Goal: Transaction & Acquisition: Purchase product/service

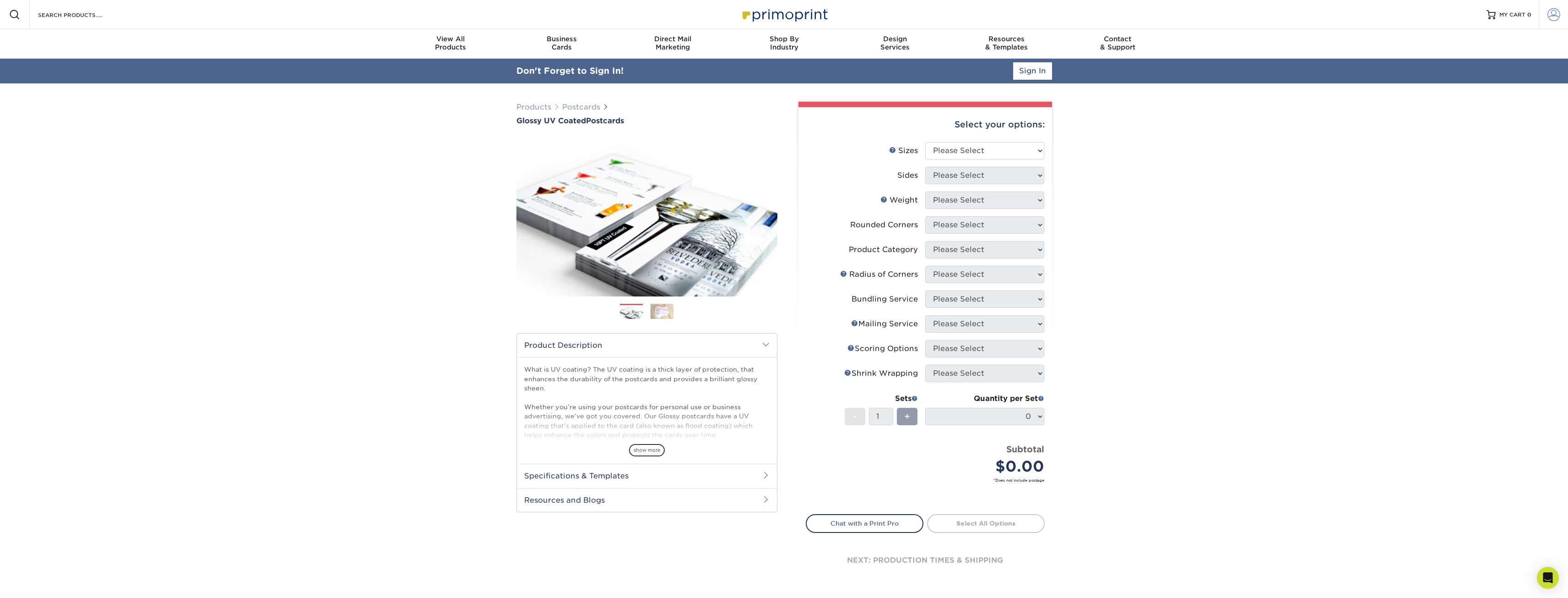
click at [1555, 12] on span at bounding box center [1554, 14] width 12 height 12
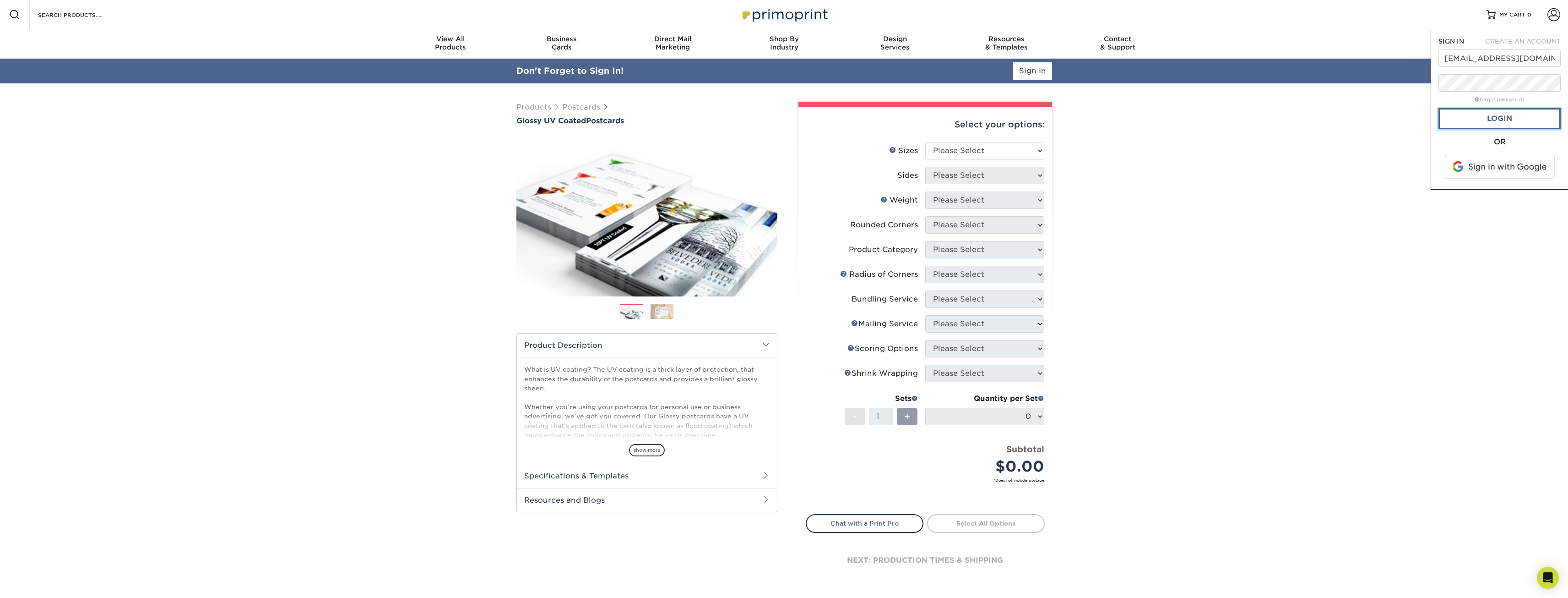
click at [1472, 117] on link "Login" at bounding box center [1499, 119] width 122 height 21
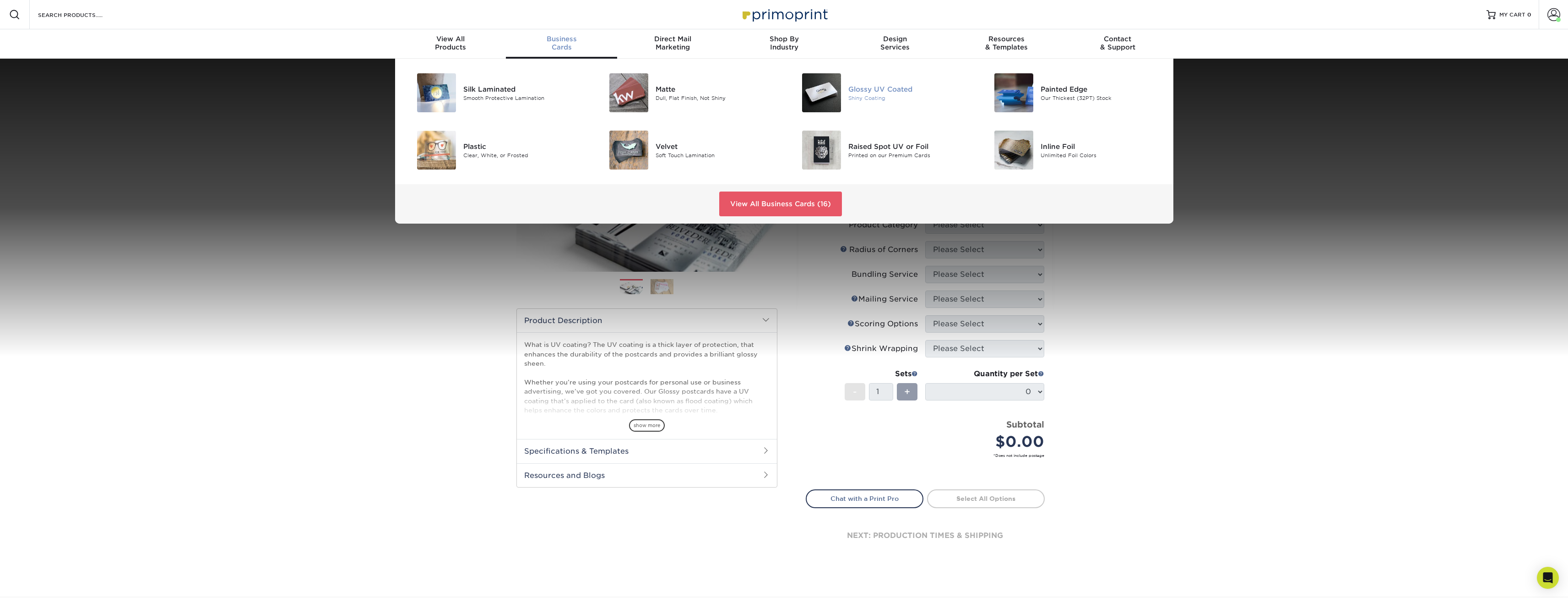
click at [907, 88] on div "Glossy UV Coated" at bounding box center [908, 89] width 121 height 10
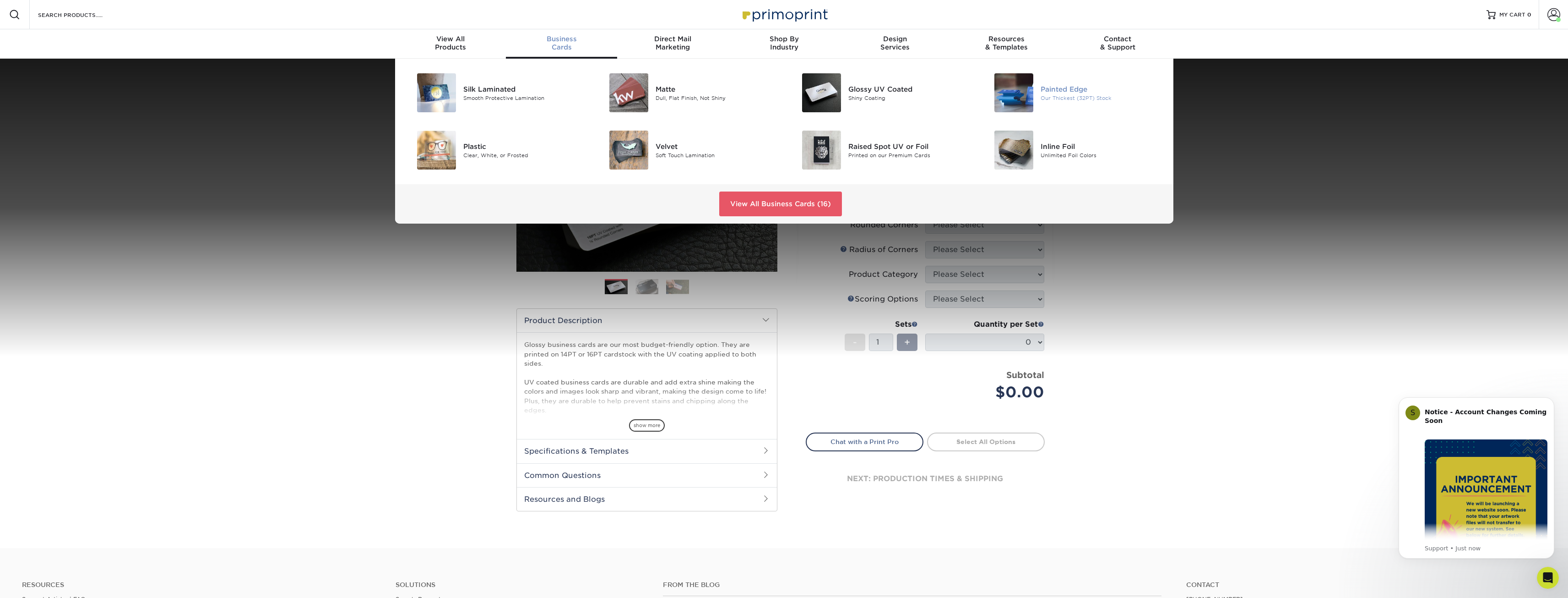
click at [1063, 90] on div "Painted Edge" at bounding box center [1101, 89] width 121 height 10
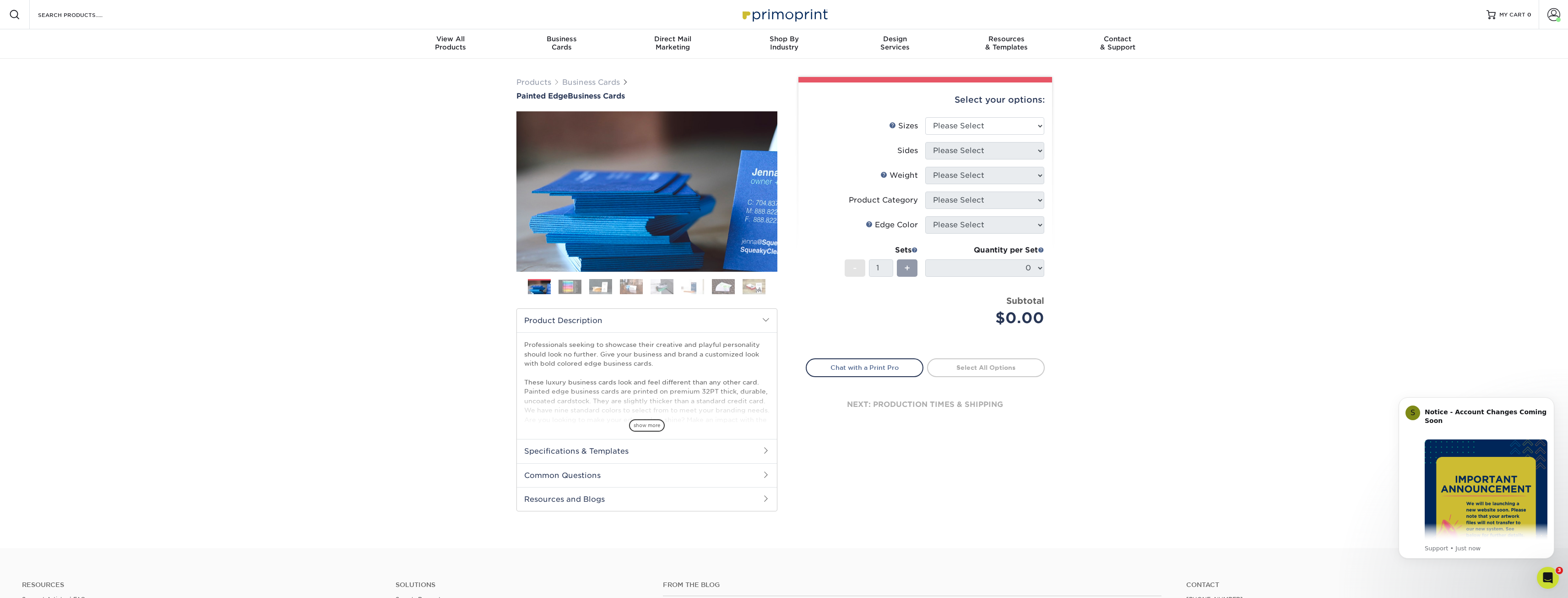
click at [574, 282] on img at bounding box center [570, 286] width 23 height 14
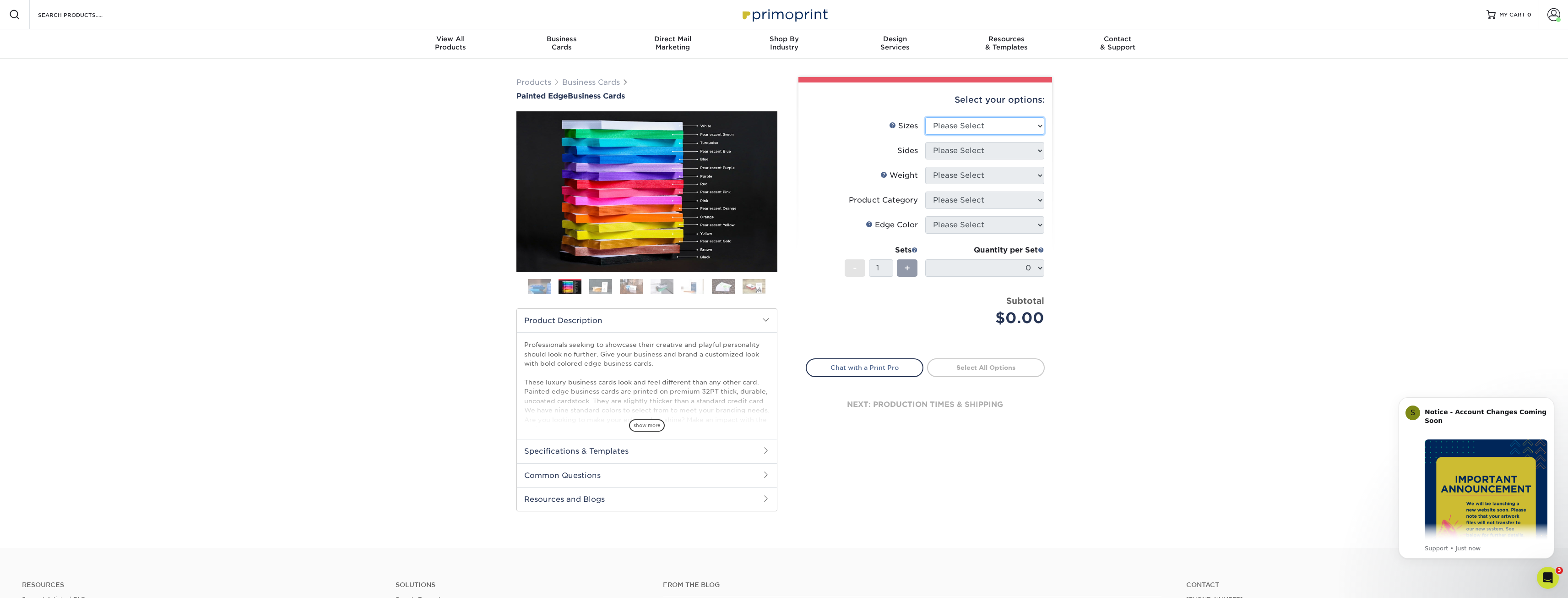
click at [1006, 124] on select "Please Select 2" x 3.5" - Standard 2.125" x 3.375" - European 2.5" x 2.5" - Squ…" at bounding box center [985, 126] width 119 height 18
click at [1004, 123] on select "Please Select 2" x 3.5" - Standard 2.125" x 3.375" - European 2.5" x 2.5" - Squ…" at bounding box center [985, 126] width 119 height 18
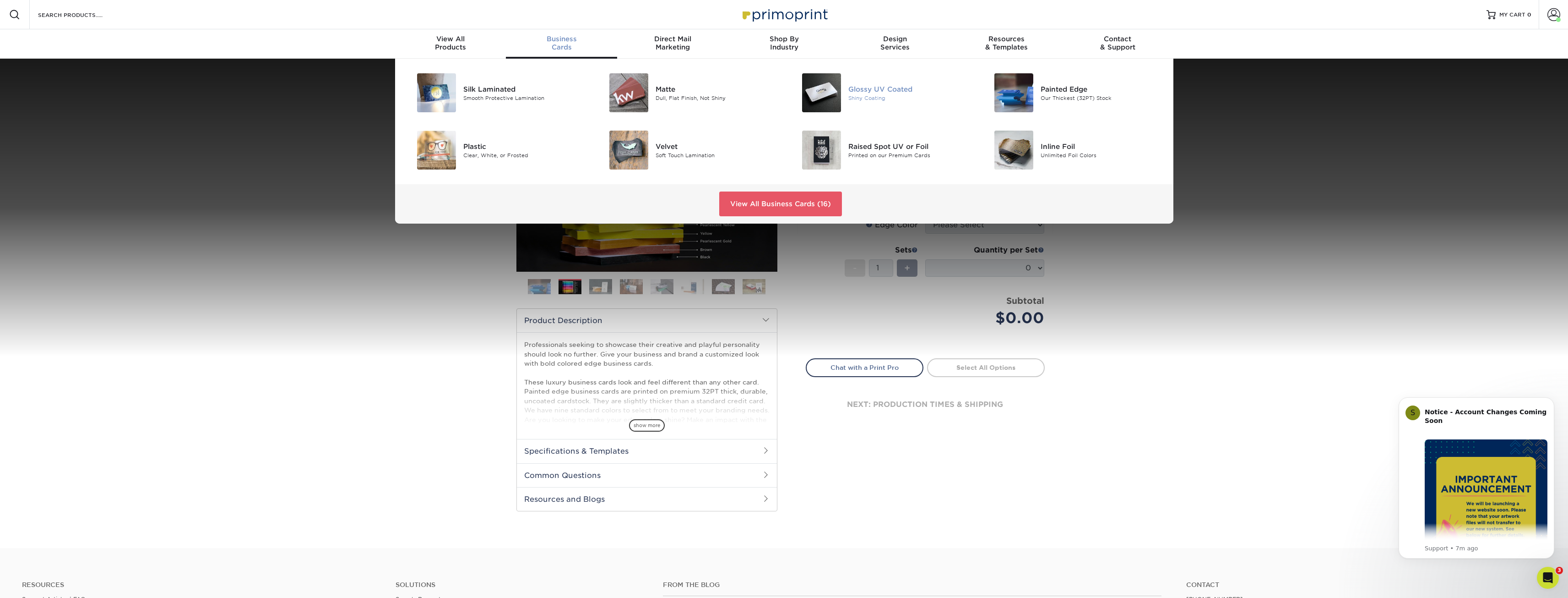
click at [891, 94] on div "Glossy UV Coated" at bounding box center [908, 89] width 121 height 10
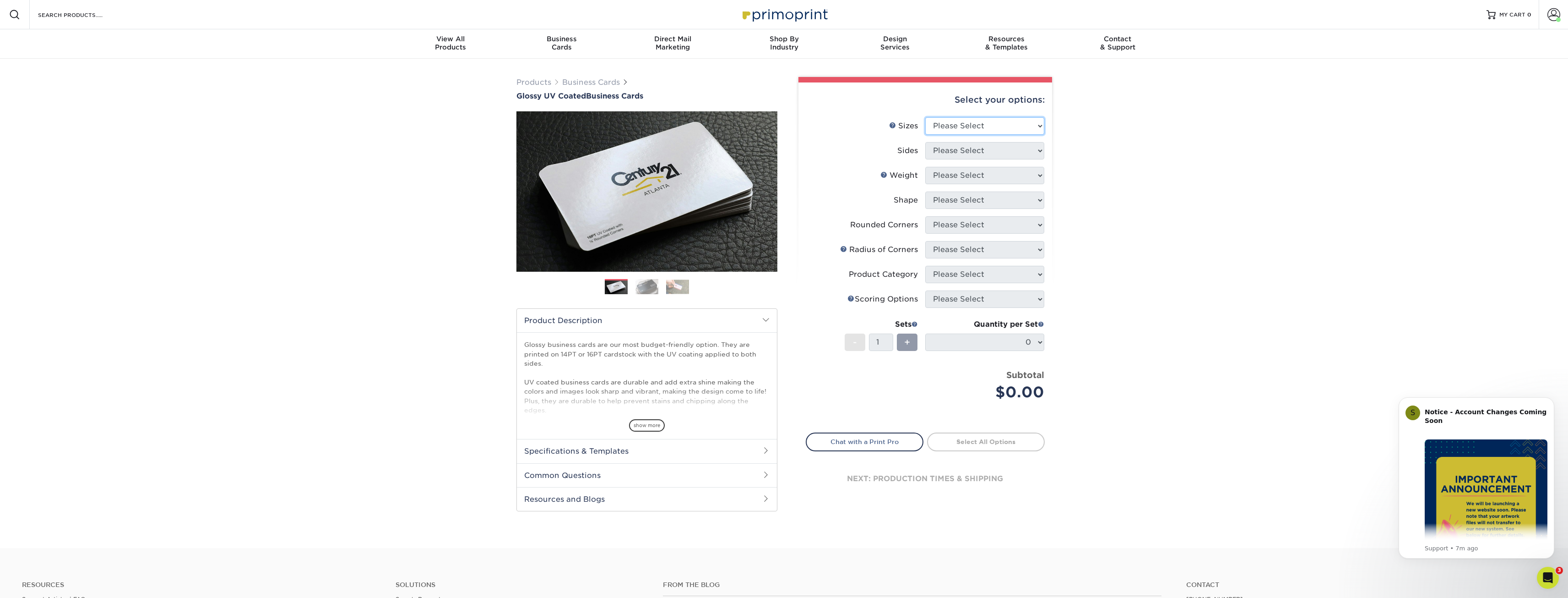
click at [973, 128] on select "Please Select 1.5" x 3.5" - Mini 1.75" x 3.5" - Mini 2" x 2" - Square 2" x 3" -…" at bounding box center [985, 126] width 119 height 18
select select "2.00x3.00"
click at [925, 117] on select "Please Select 1.5" x 3.5" - Mini 1.75" x 3.5" - Mini 2" x 2" - Square 2" x 3" -…" at bounding box center [985, 126] width 119 height 18
click at [1005, 149] on select "Please Select Print Both Sides Print Front Only" at bounding box center [985, 151] width 119 height 18
select select "13abbda7-1d64-4f25-8bb2-c179b224825d"
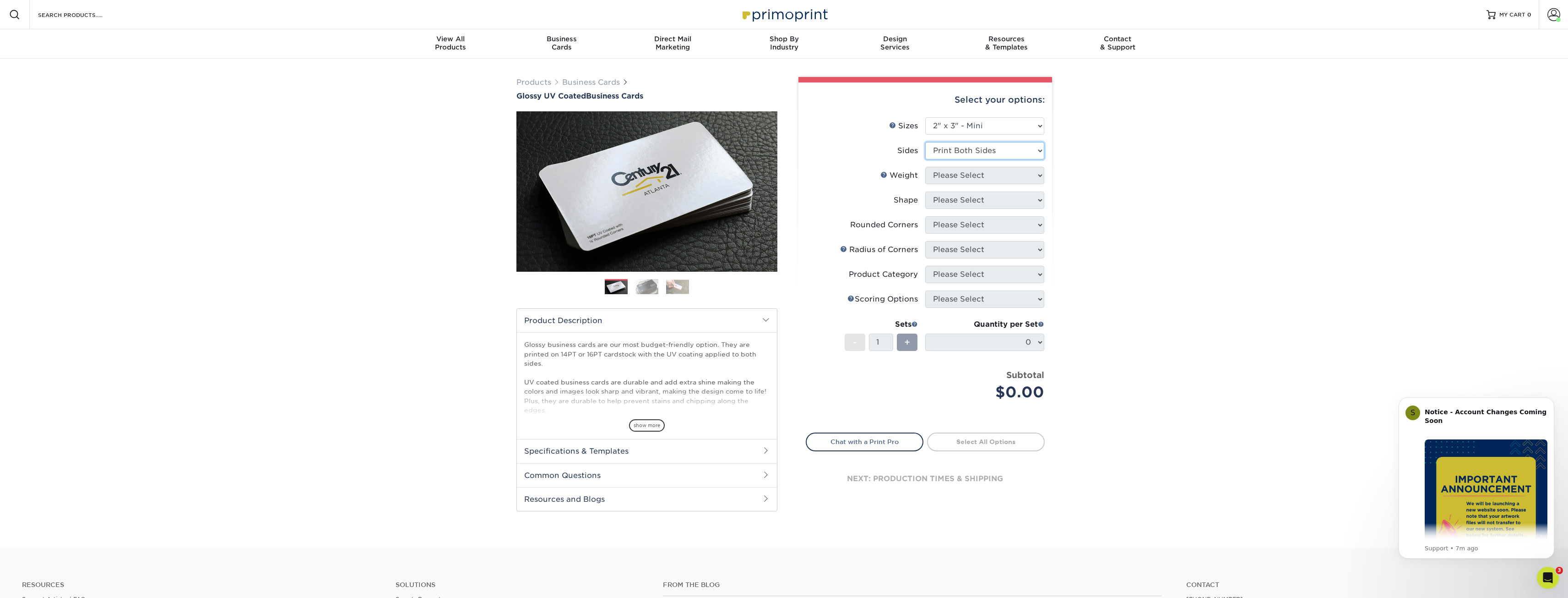
click at [925, 142] on select "Please Select Print Both Sides Print Front Only" at bounding box center [985, 151] width 119 height 18
click at [973, 173] on select "Please Select 14PT 16PT" at bounding box center [985, 175] width 119 height 18
select select "16PT"
click at [925, 167] on select "Please Select 14PT 16PT" at bounding box center [985, 175] width 119 height 18
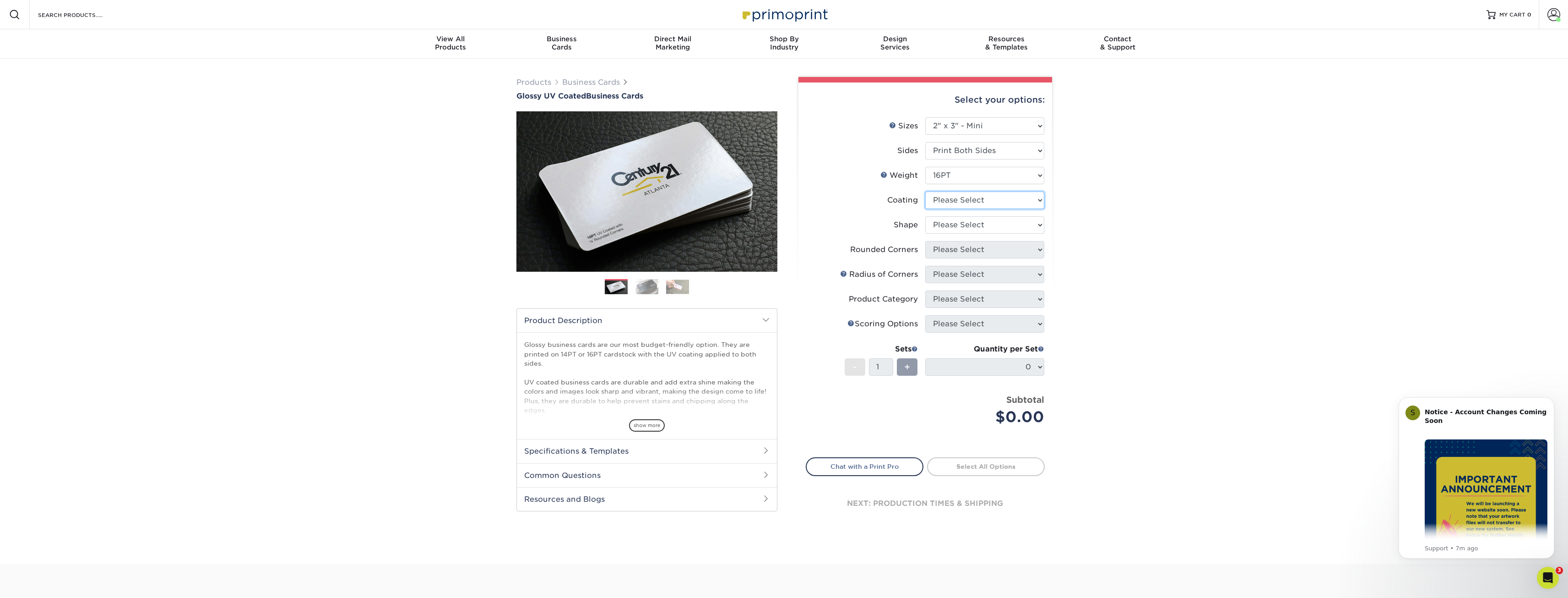
click at [965, 203] on select at bounding box center [985, 200] width 119 height 18
select select "ae367451-b2b8-45df-a344-0f05b6a12993"
click at [925, 191] on select at bounding box center [985, 200] width 119 height 18
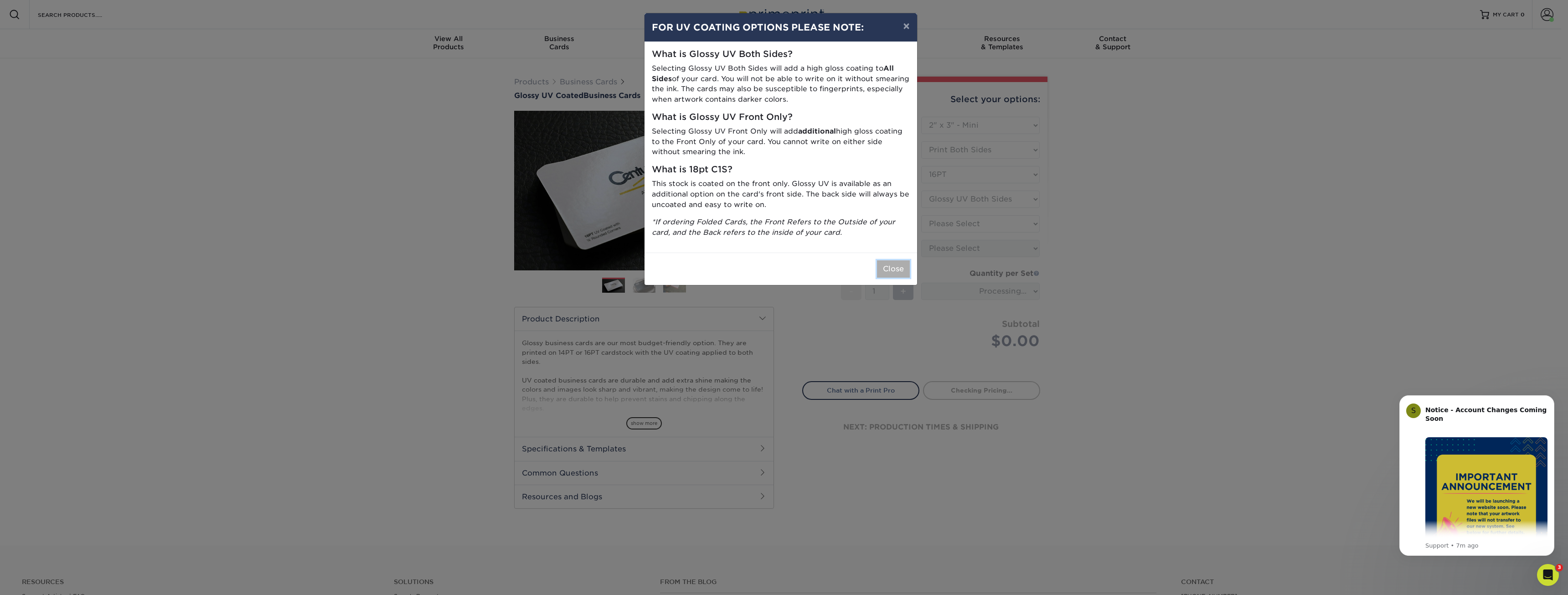
click at [895, 271] on button "Close" at bounding box center [893, 269] width 33 height 18
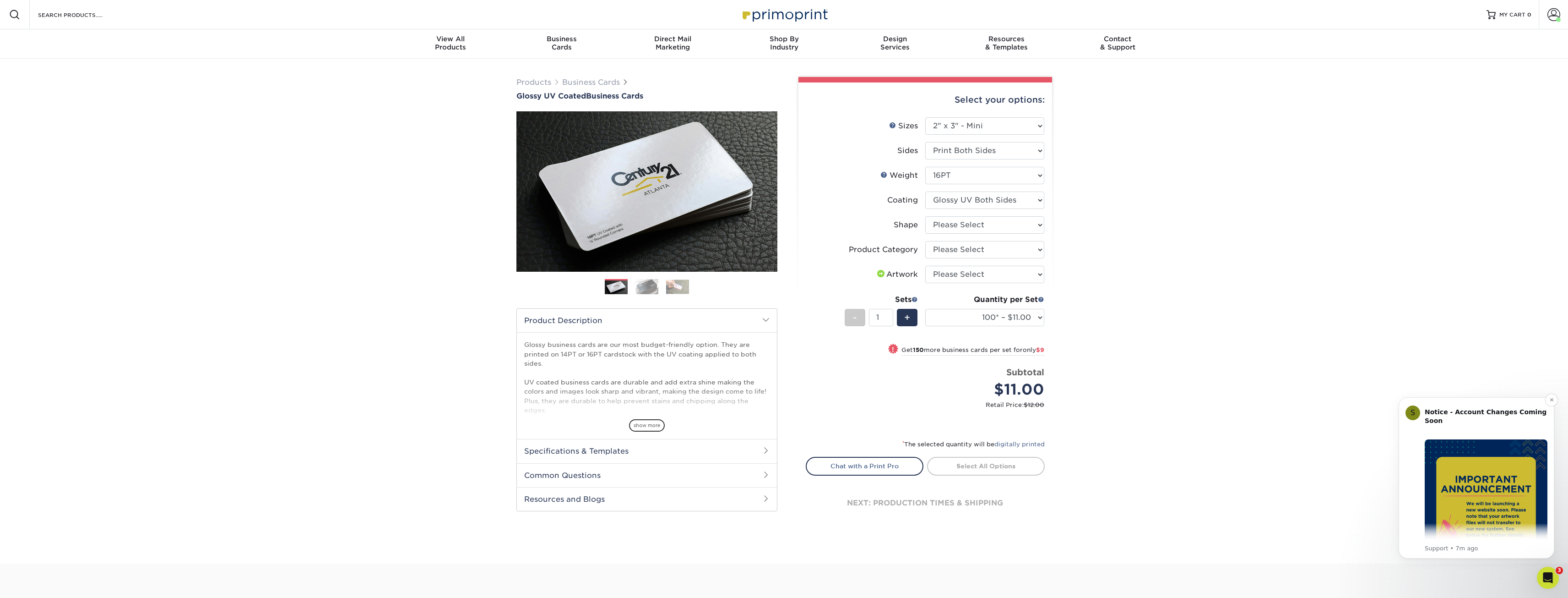
click at [1461, 494] on img "Message content" at bounding box center [1486, 501] width 123 height 123
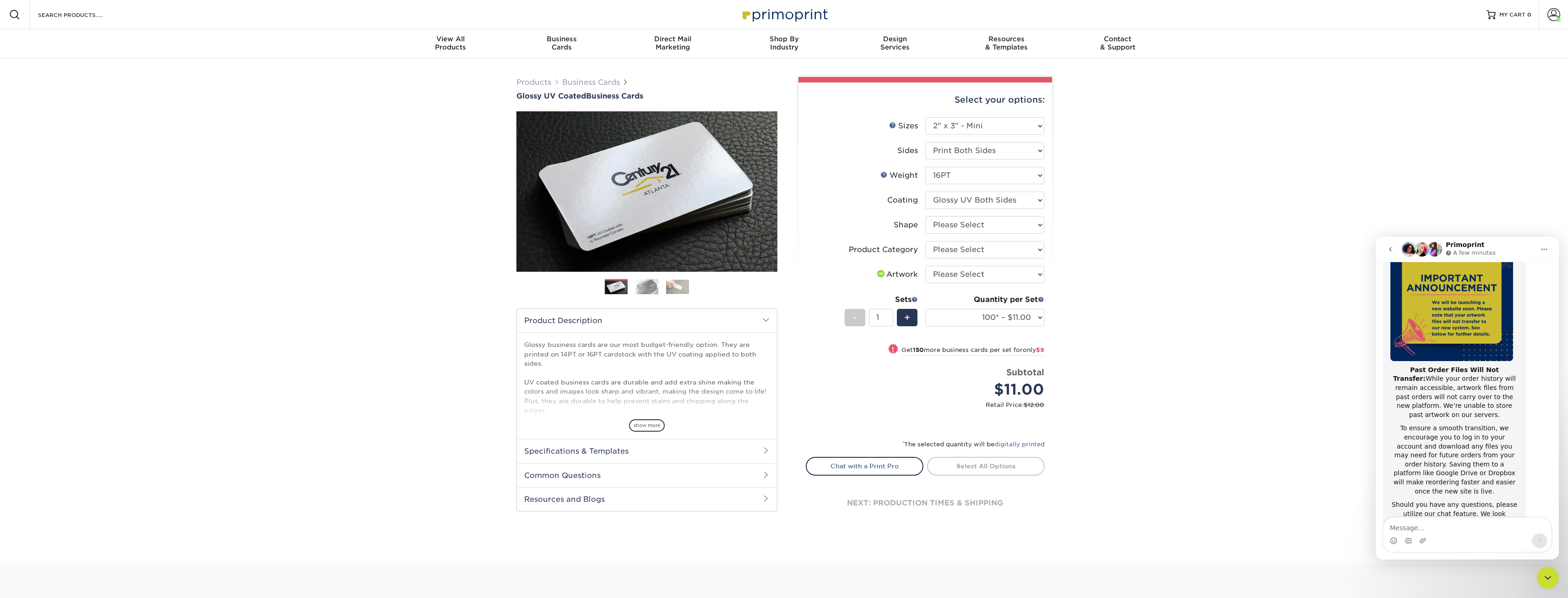
scroll to position [123, 0]
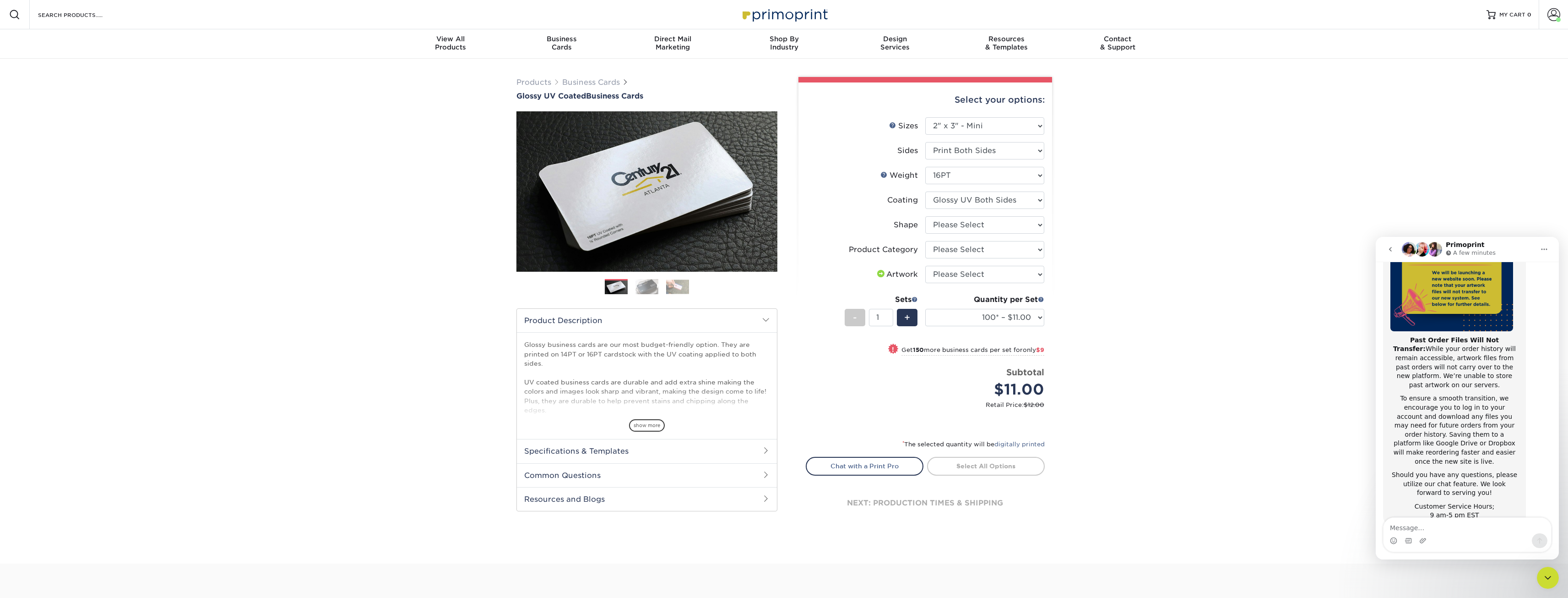
click at [1546, 250] on icon "Home" at bounding box center [1544, 249] width 7 height 7
click at [1387, 247] on icon "go back" at bounding box center [1390, 249] width 7 height 7
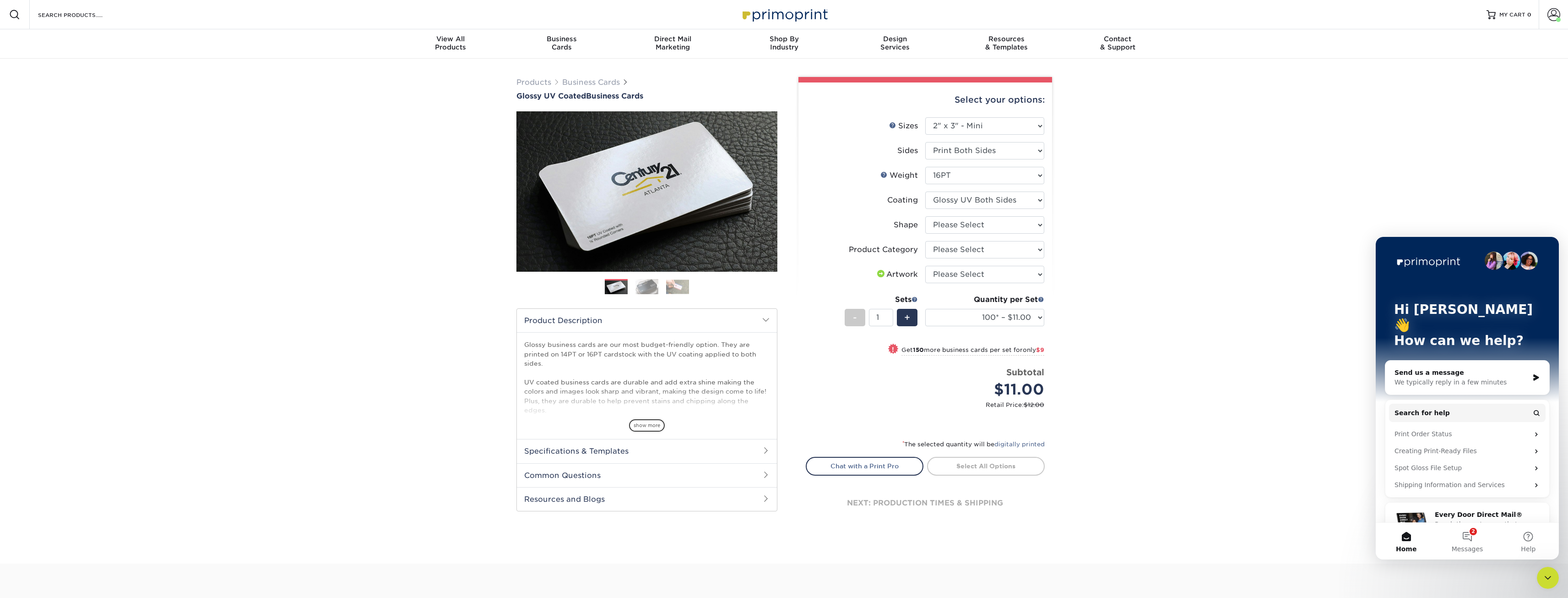
scroll to position [0, 0]
click at [1338, 203] on div "Products Business Cards Glossy UV Coated Business Cards Previous Next" at bounding box center [784, 311] width 1568 height 505
click at [1551, 582] on icon "Close Intercom Messenger" at bounding box center [1548, 578] width 11 height 11
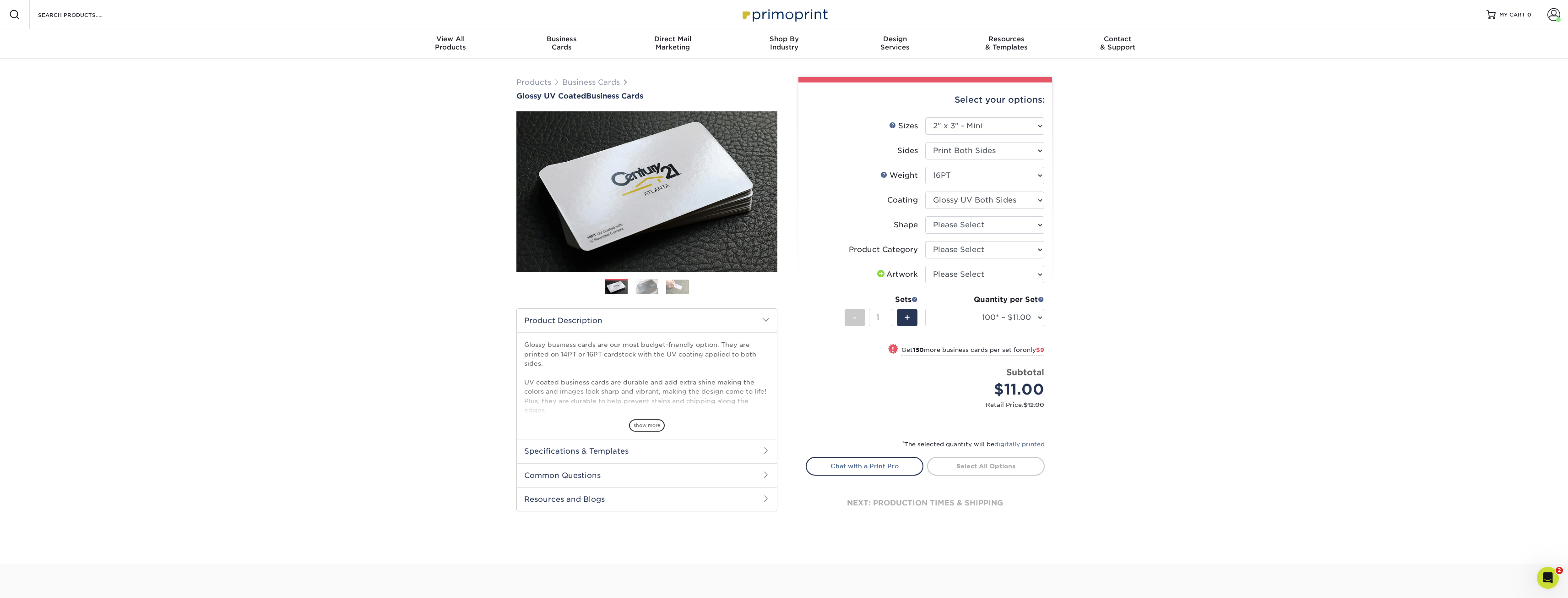
click at [1549, 579] on icon "Open Intercom Messenger" at bounding box center [1547, 578] width 6 height 7
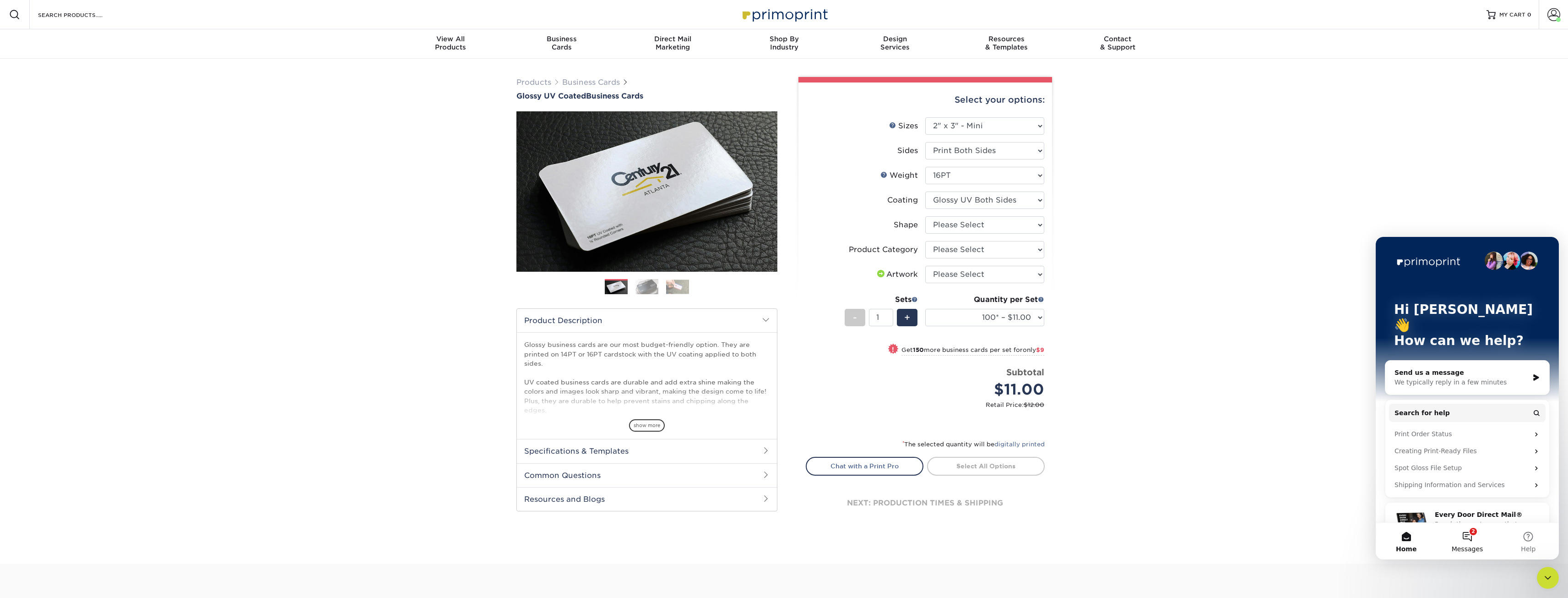
click at [1469, 544] on button "2 Messages" at bounding box center [1466, 540] width 61 height 36
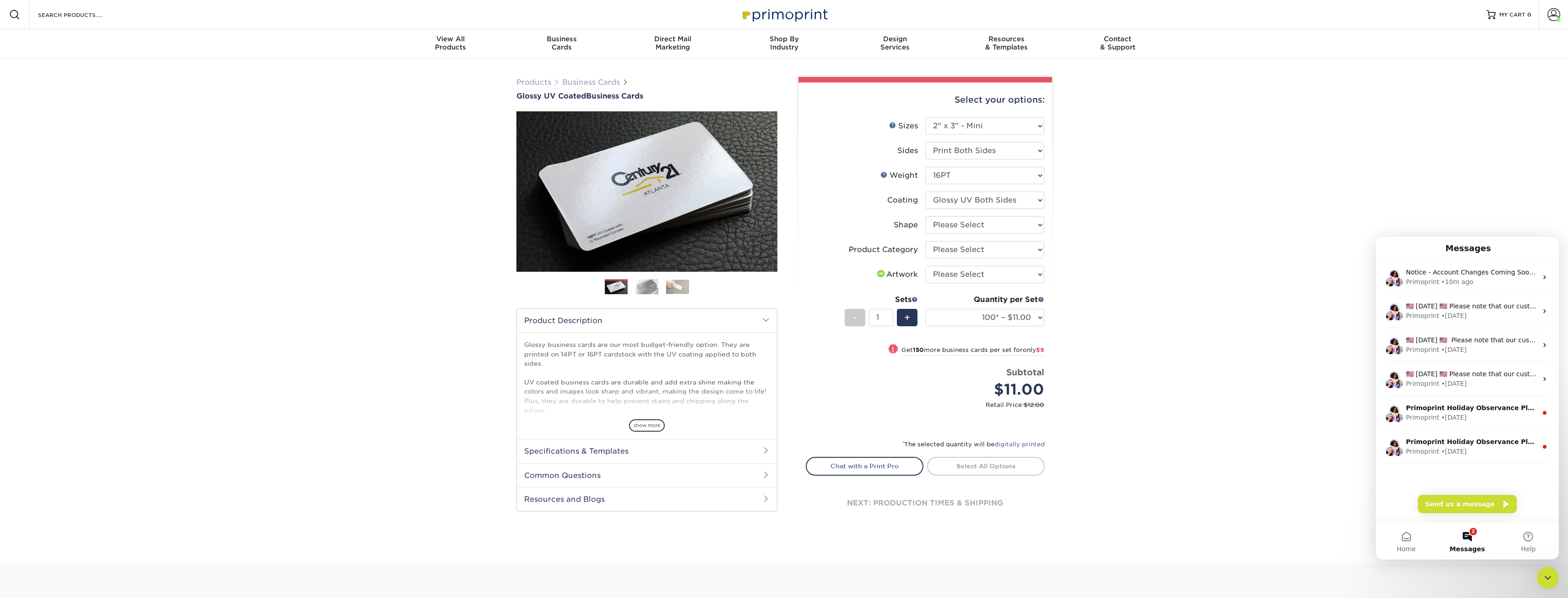
click at [1548, 575] on icon "Close Intercom Messenger" at bounding box center [1548, 578] width 11 height 11
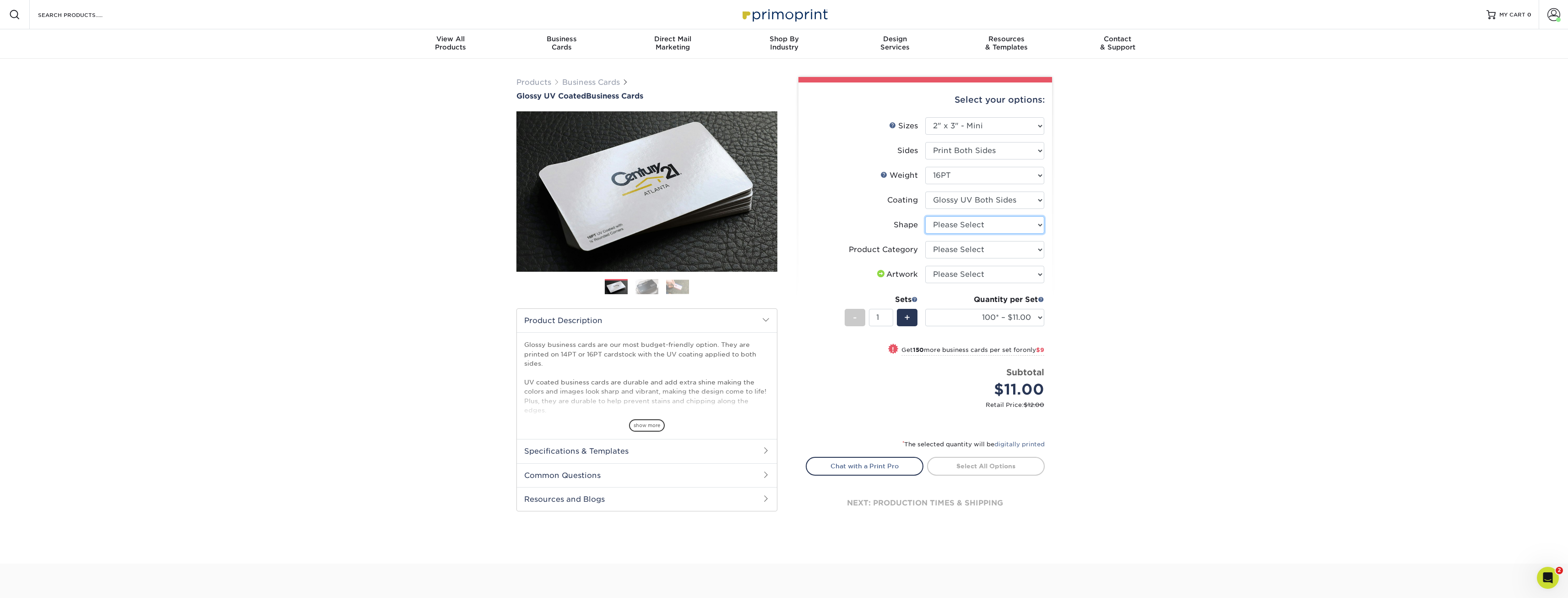
click at [986, 223] on select "Please Select Standard" at bounding box center [985, 225] width 119 height 18
select select "standard"
click at [925, 216] on select "Please Select Standard" at bounding box center [985, 225] width 119 height 18
select select "-1"
click at [1000, 251] on select "Please Select Business Cards" at bounding box center [985, 250] width 119 height 18
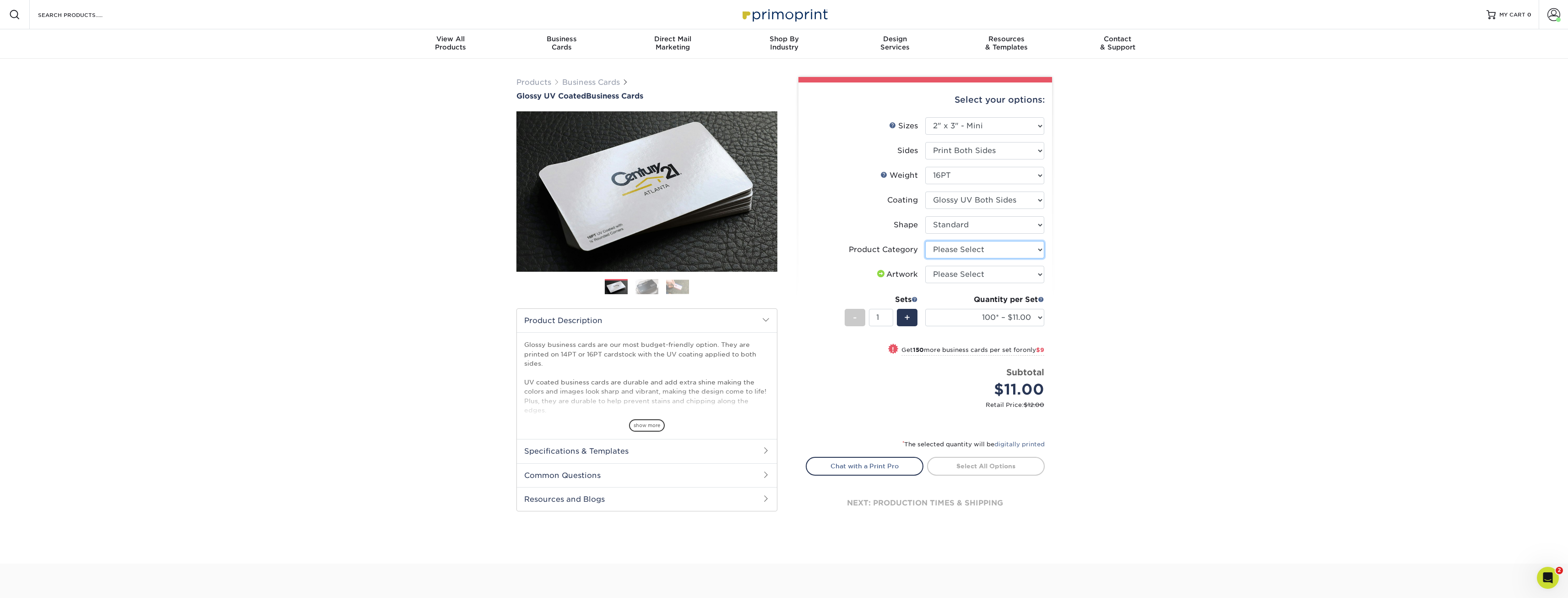
select select "3b5148f1-0588-4f88-a218-97bcfdce65c1"
click at [925, 241] on select "Please Select Business Cards" at bounding box center [985, 250] width 119 height 18
click at [977, 274] on select "Please Select I will upload files I need a design - $100" at bounding box center [985, 275] width 119 height 18
select select "upload"
click at [925, 266] on select "Please Select I will upload files I need a design - $100" at bounding box center [985, 275] width 119 height 18
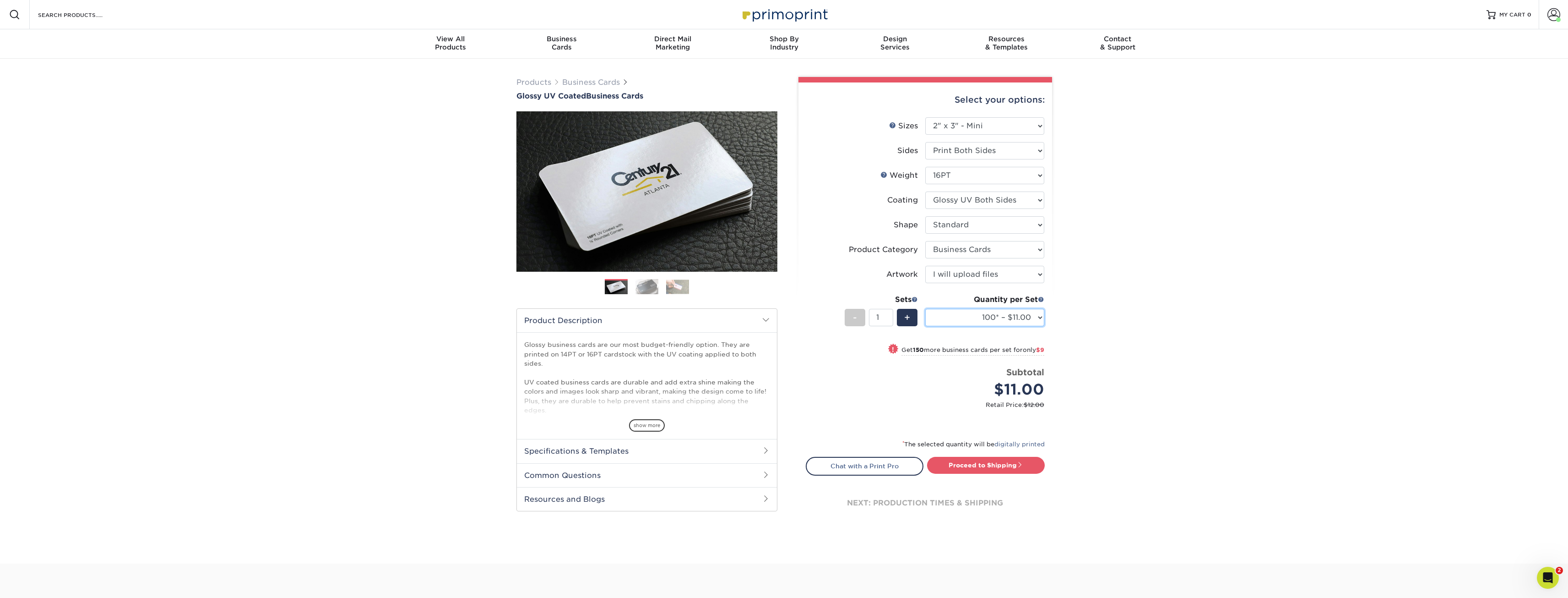
click at [961, 313] on select "100* – $11.00 250* – $20.00 500 – $39.00 1000 – $54.00 2500 – $118.00 5000 – $1…" at bounding box center [985, 317] width 119 height 18
select select "500 – $39.00"
click at [925, 308] on select "100* – $11.00 250* – $20.00 500 – $39.00 1000 – $54.00 2500 – $118.00 5000 – $1…" at bounding box center [985, 317] width 119 height 18
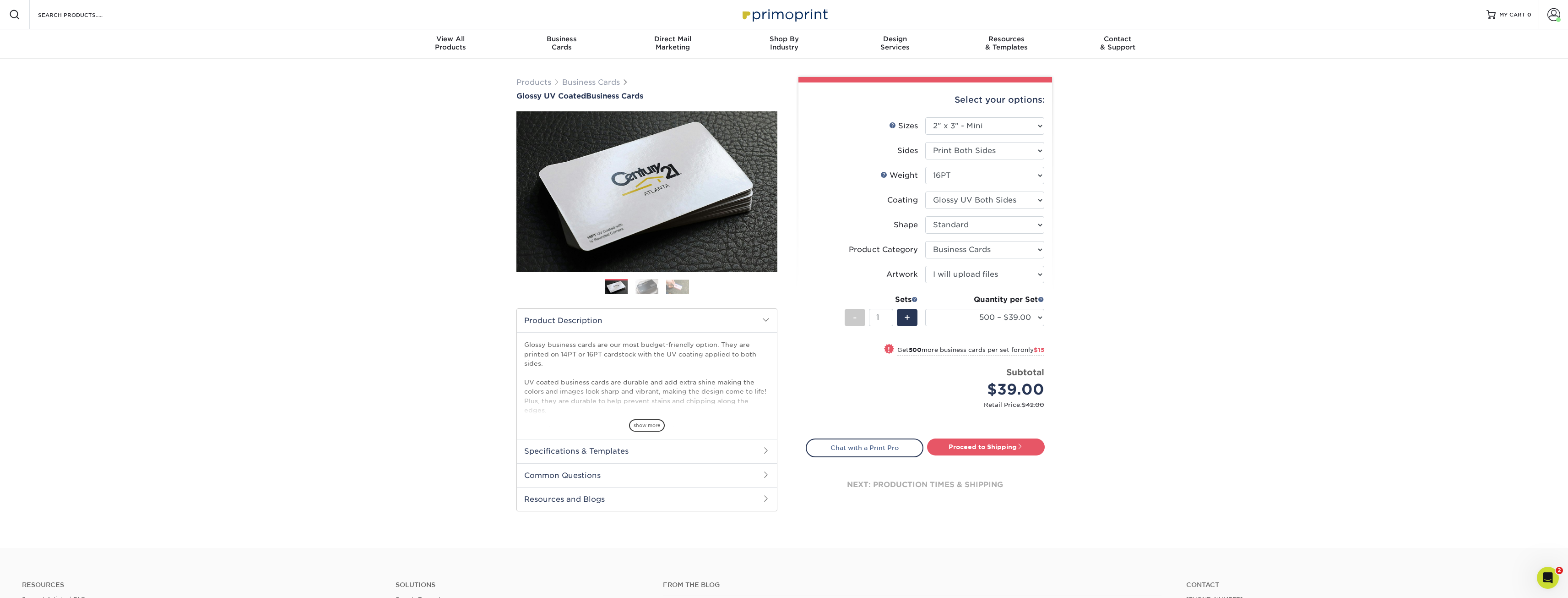
click at [1137, 333] on div "Products Business Cards Glossy UV Coated Business Cards Previous Next" at bounding box center [784, 303] width 1568 height 489
click at [911, 321] on div "+" at bounding box center [907, 317] width 20 height 18
type input "2"
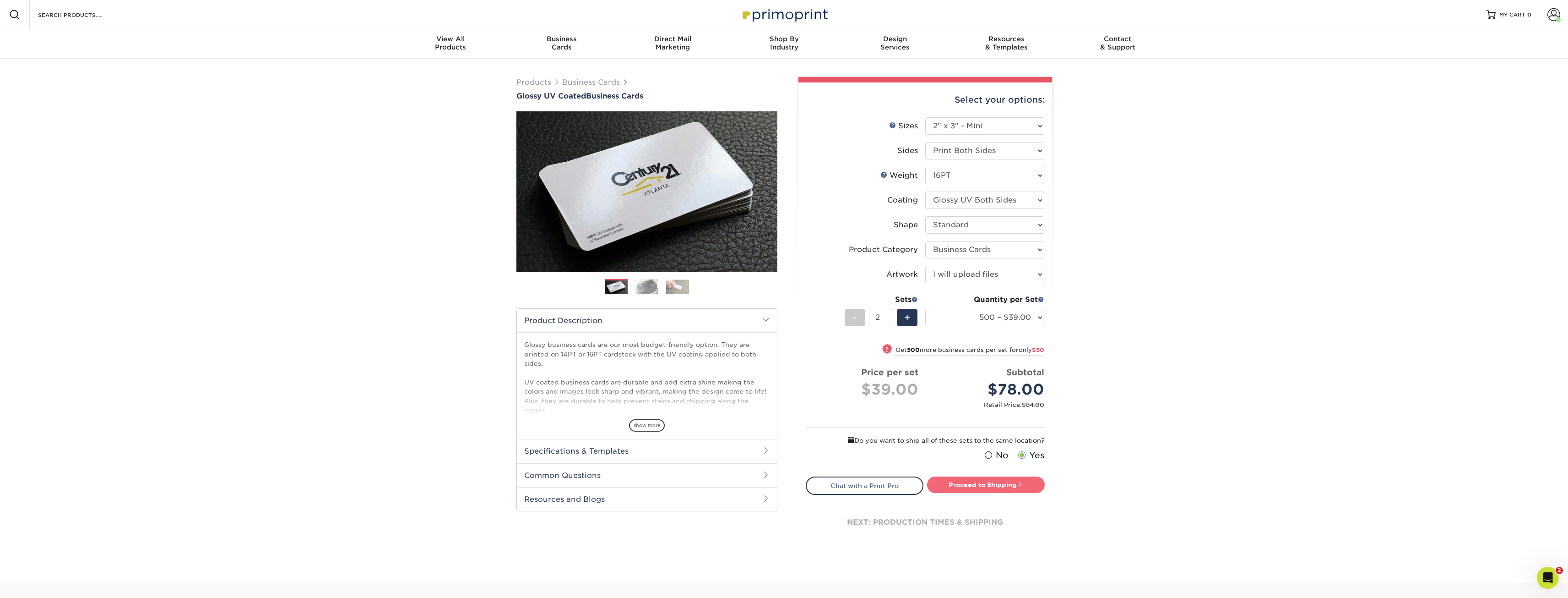
click at [976, 483] on link "Proceed to Shipping" at bounding box center [985, 485] width 118 height 17
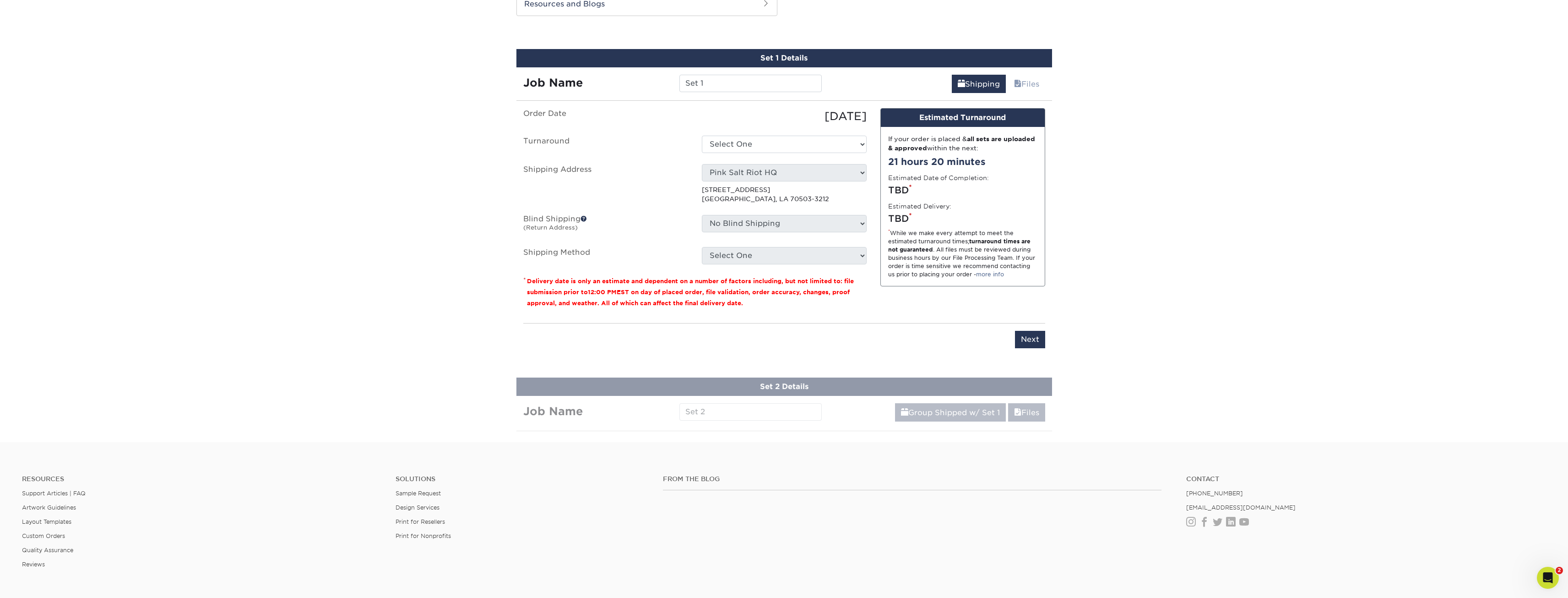
scroll to position [501, 0]
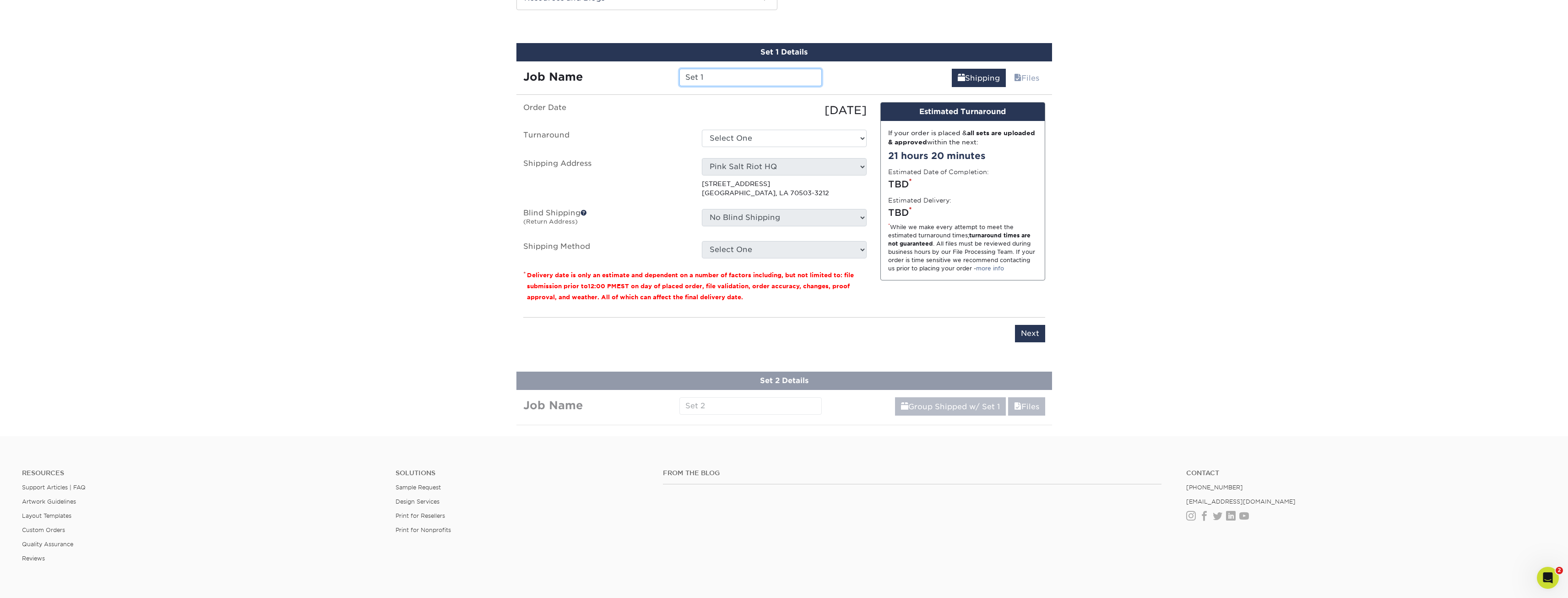
drag, startPoint x: 712, startPoint y: 79, endPoint x: 642, endPoint y: 74, distance: 70.2
click at [642, 74] on div "Job Name Set 1" at bounding box center [672, 78] width 313 height 18
type input "Always Do Your Best girls sports TruthBand card"
click at [706, 137] on select "Select One 2-4 Business Days 2 Day Next Business Day" at bounding box center [784, 138] width 165 height 18
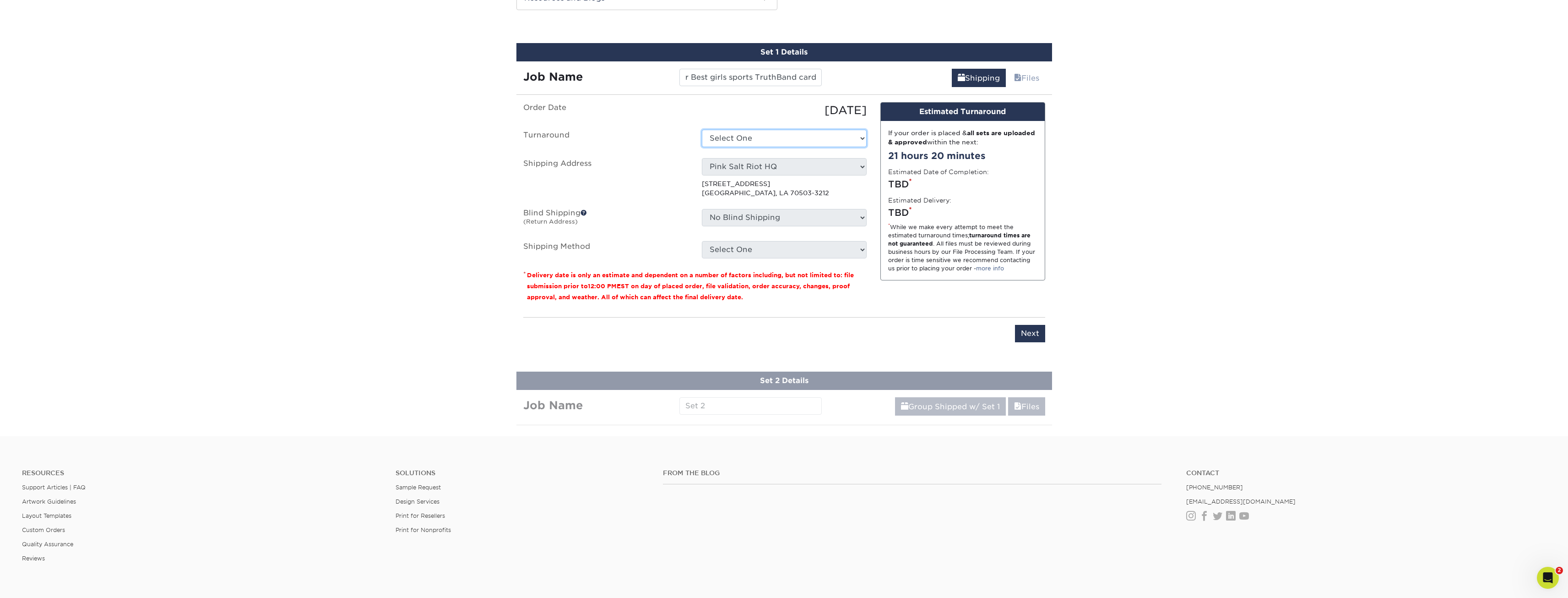
scroll to position [0, 0]
select select "157c5cc3-9607-44c5-9317-642de94f37fb"
click at [725, 250] on select "Please Select Ground Shipping (+$14.96) 3 Day Shipping Service (+$15.36) 2 Day …" at bounding box center [784, 250] width 165 height 18
select select "03"
click at [702, 241] on select "Please Select Ground Shipping (+$14.96) 3 Day Shipping Service (+$15.36) 2 Day …" at bounding box center [784, 250] width 165 height 18
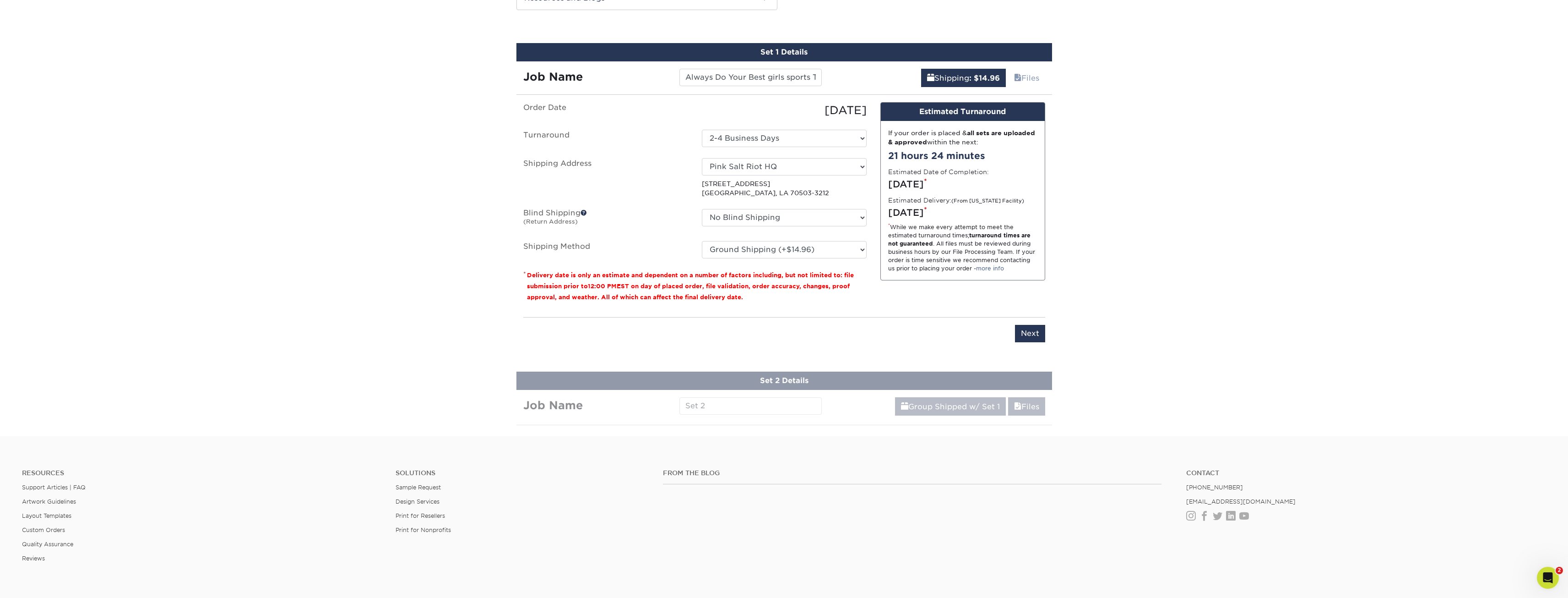
click at [638, 206] on ul "Order Date 08/14/2025 Turnaround Select One 2-4 Business Days 2 Day Next Busine…" at bounding box center [695, 180] width 344 height 156
click at [1023, 335] on input "Next" at bounding box center [1030, 334] width 30 height 18
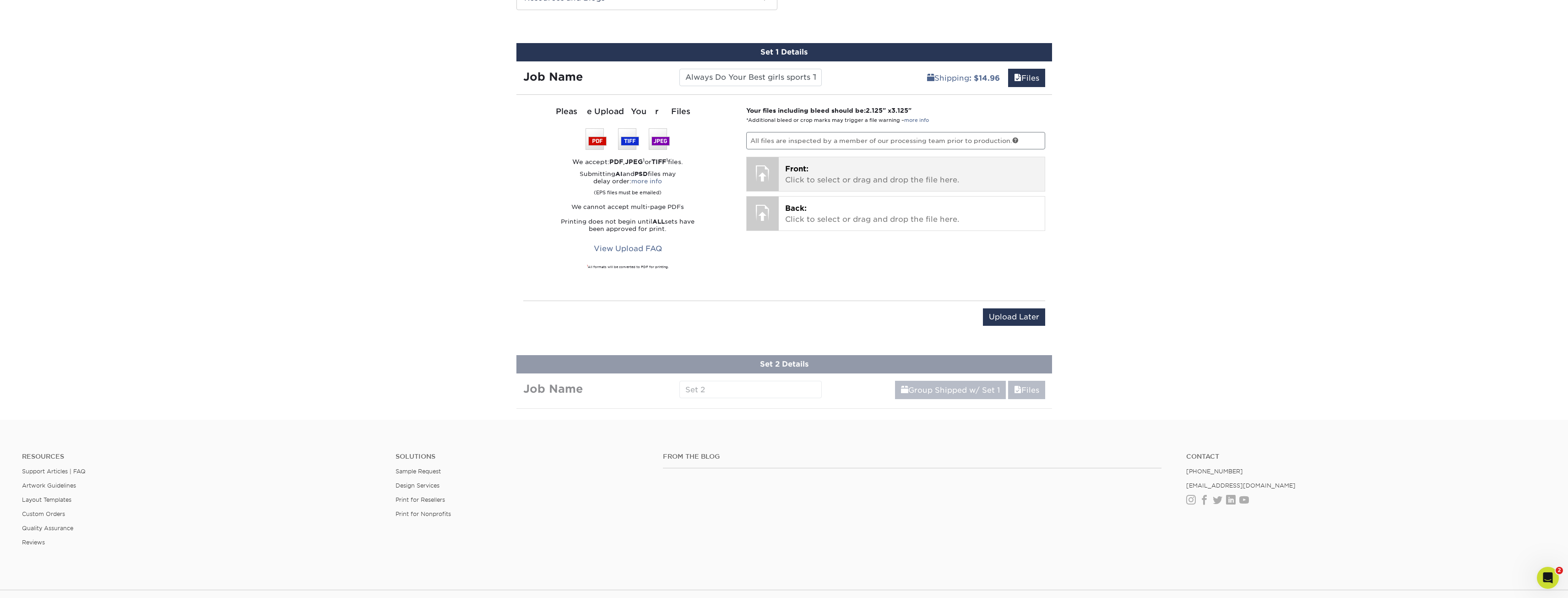
click at [798, 174] on p "Front: Click to select or drag and drop the file here." at bounding box center [912, 175] width 253 height 22
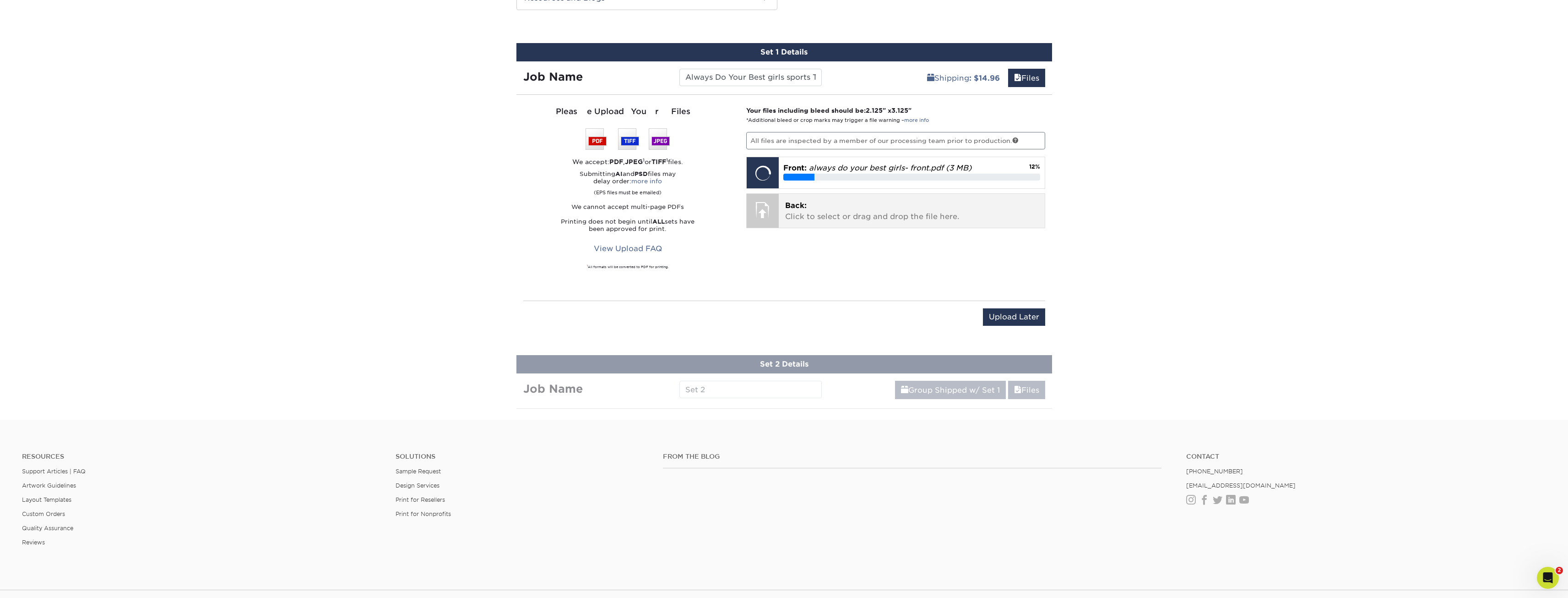
click at [831, 224] on div "Back: Click to select or drag and drop the file here. Choose file" at bounding box center [911, 211] width 266 height 34
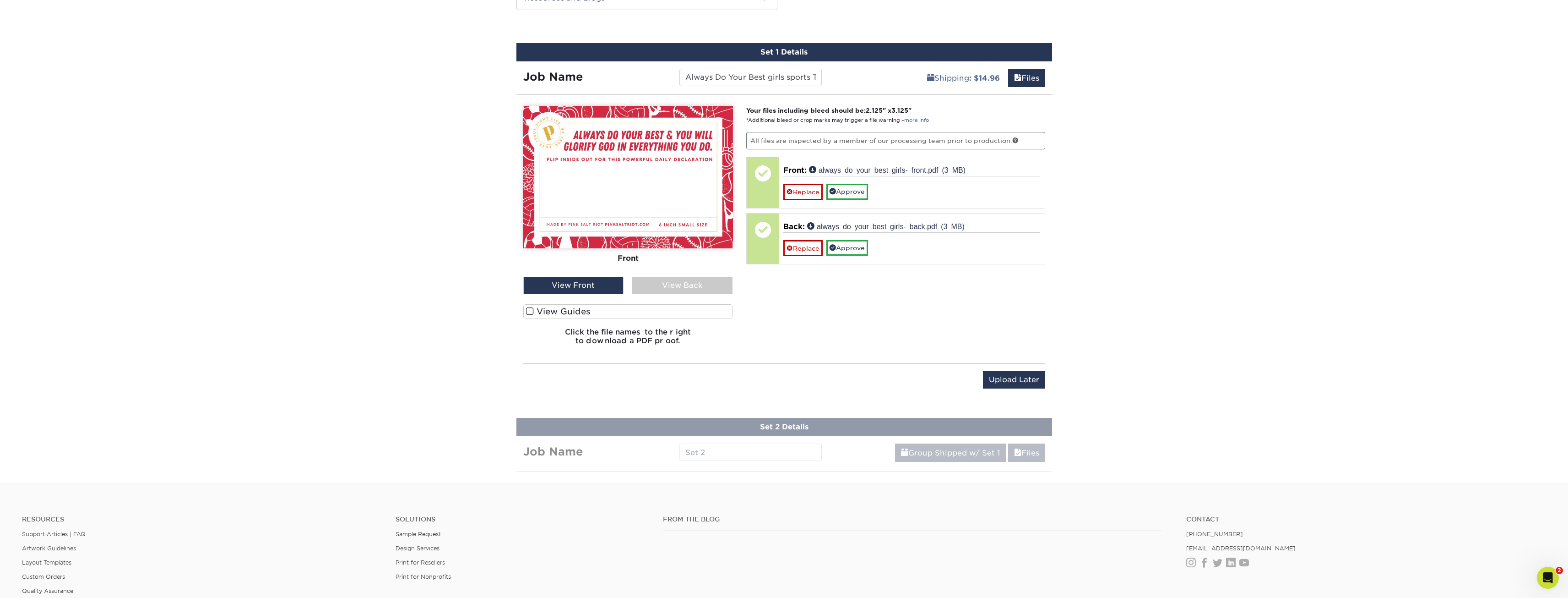
click at [558, 310] on label "View Guides" at bounding box center [628, 311] width 210 height 14
click at [0, 0] on input "View Guides" at bounding box center [0, 0] width 0 height 0
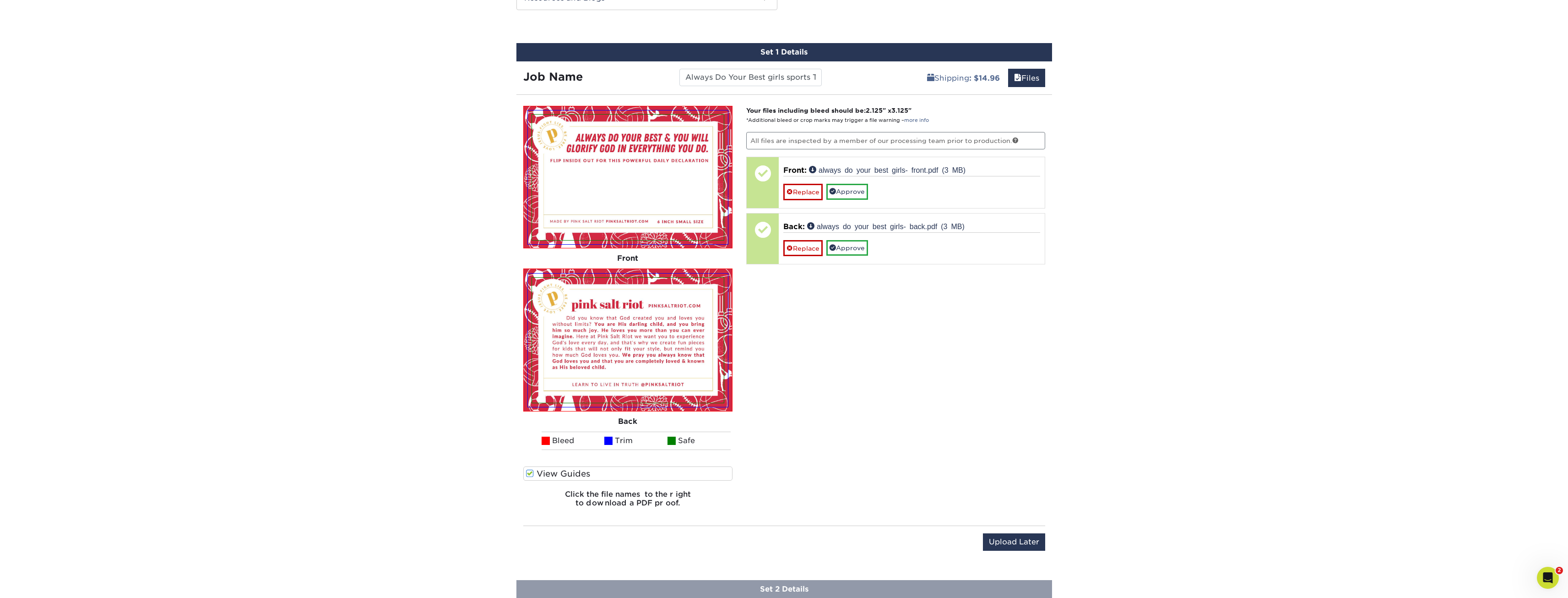
click at [567, 475] on label "View Guides" at bounding box center [628, 473] width 210 height 14
click at [0, 0] on input "View Guides" at bounding box center [0, 0] width 0 height 0
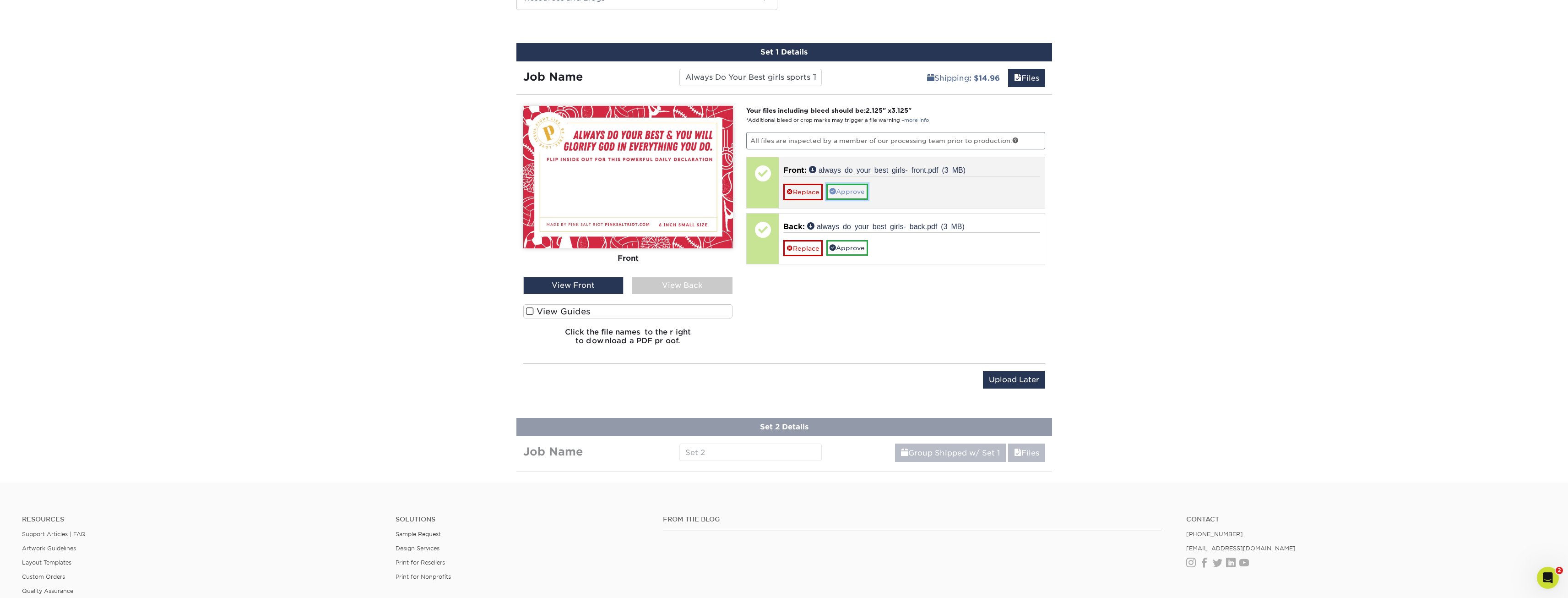
click at [862, 189] on link "Approve" at bounding box center [846, 191] width 42 height 16
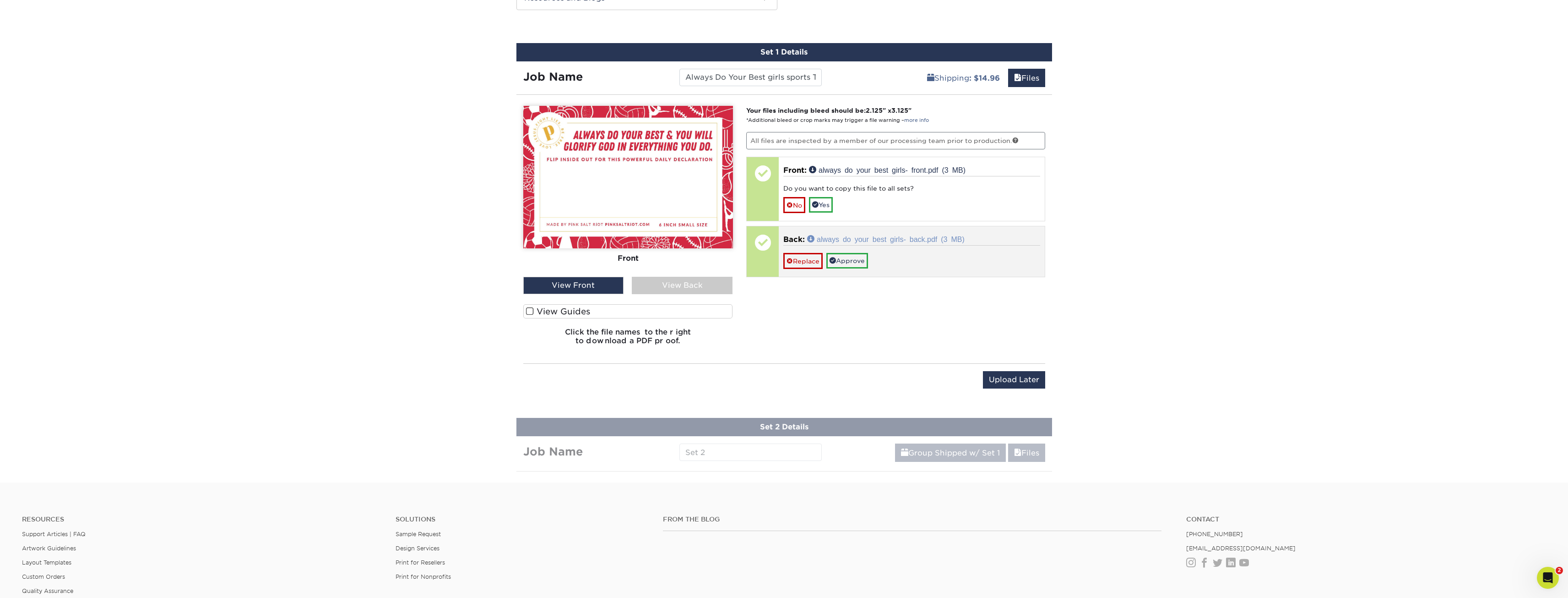
click at [854, 240] on link "always do your best girls- back.pdf (3 MB)" at bounding box center [886, 238] width 158 height 7
click at [651, 280] on div "View Back" at bounding box center [682, 285] width 101 height 18
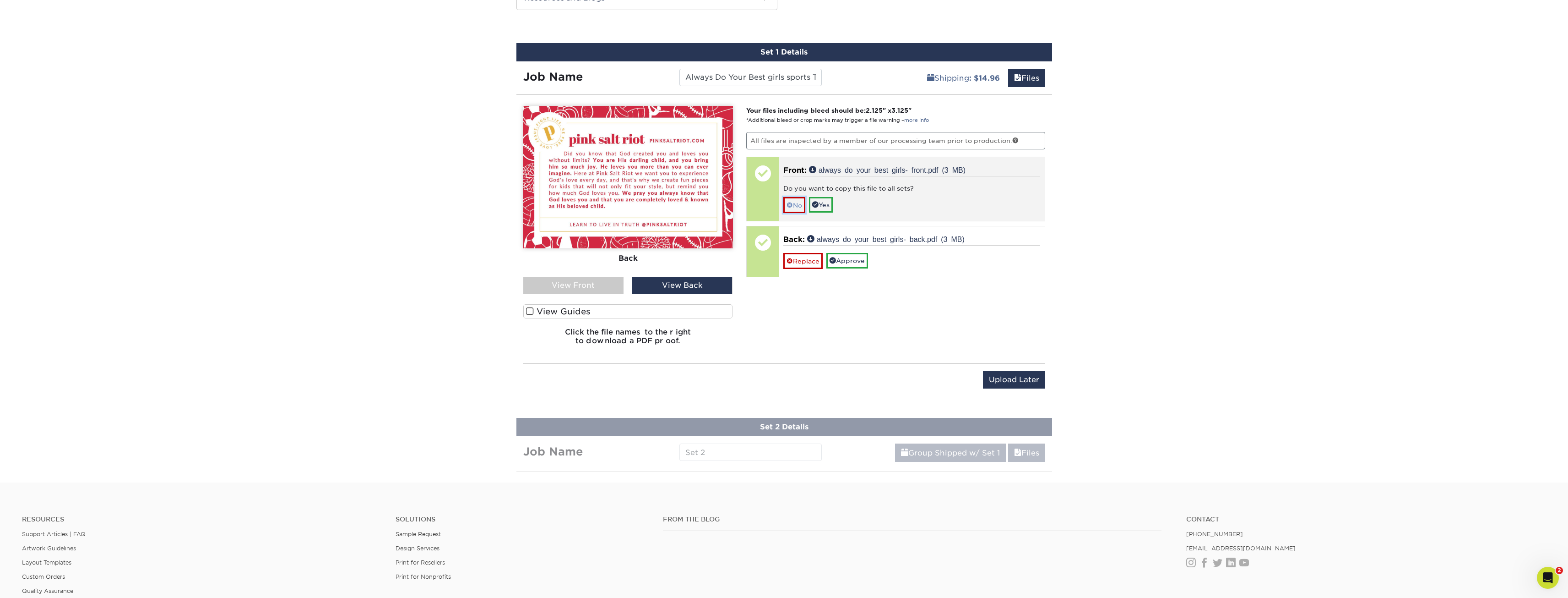
click at [797, 206] on link "No" at bounding box center [794, 205] width 22 height 16
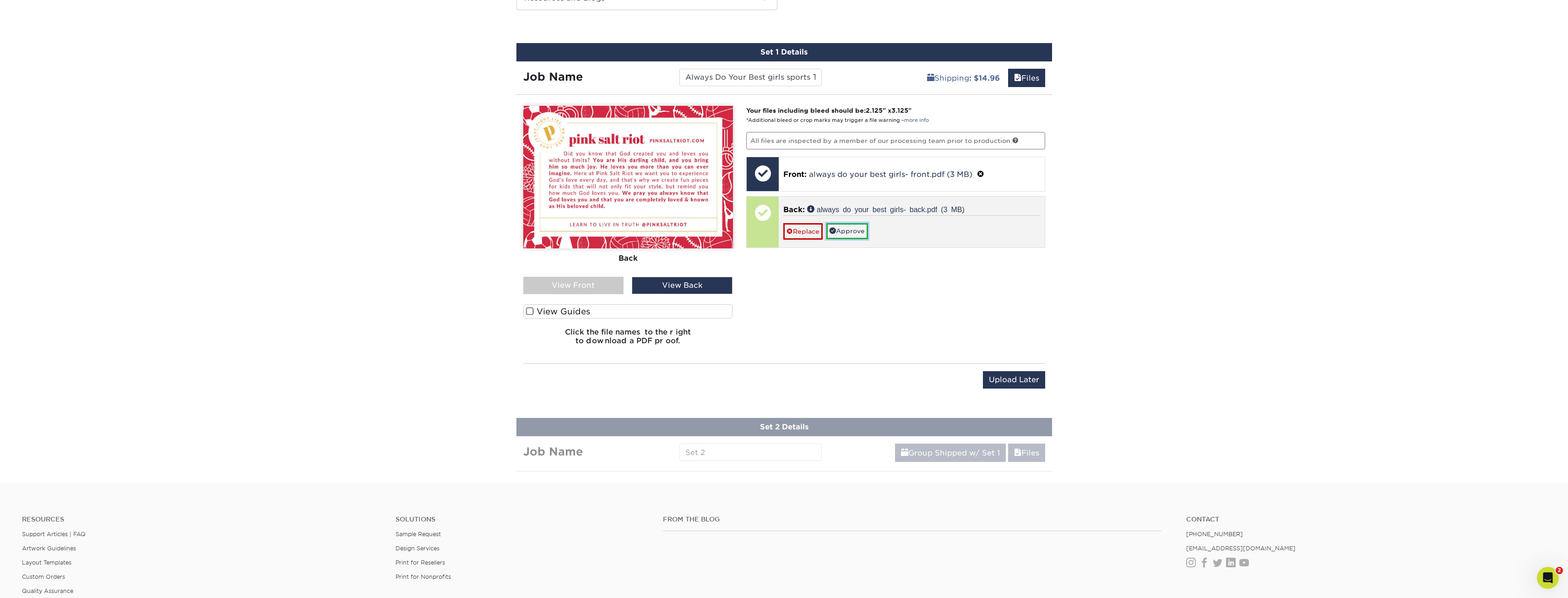
click at [846, 229] on link "Approve" at bounding box center [846, 231] width 42 height 16
click at [799, 245] on link "No" at bounding box center [794, 245] width 22 height 16
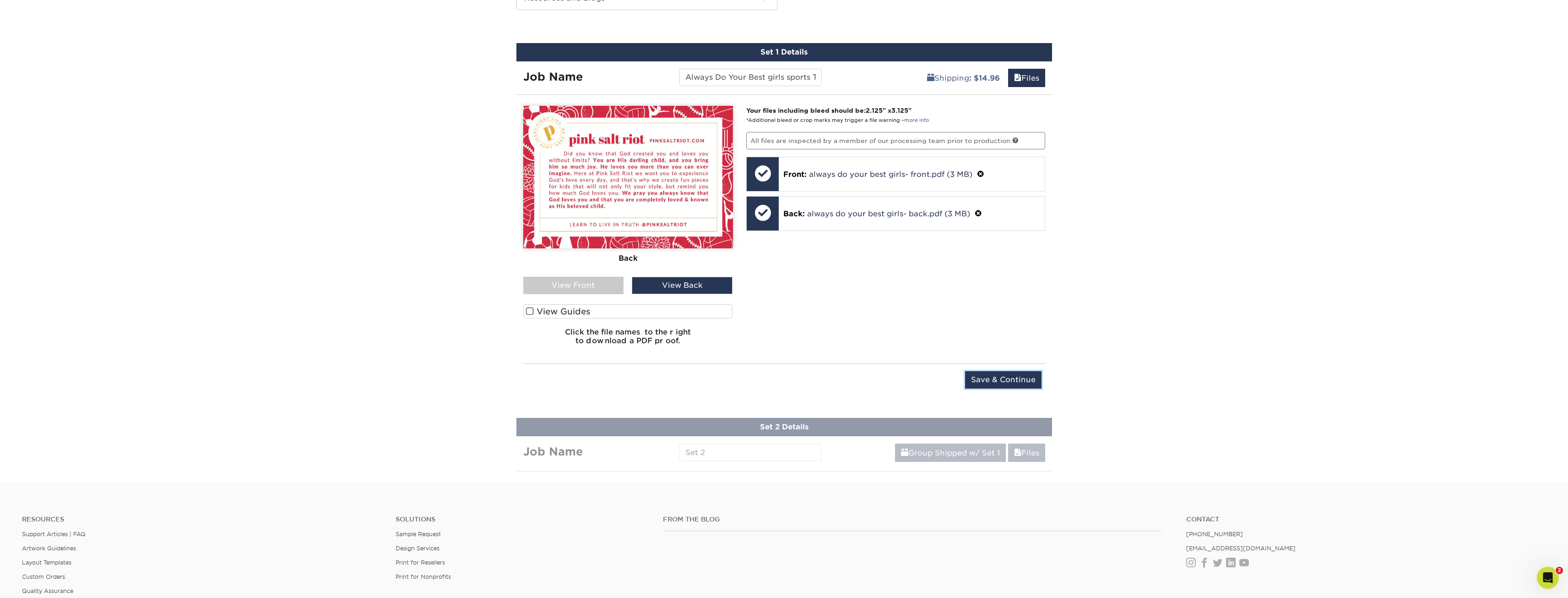
click at [1027, 381] on input "Save & Continue" at bounding box center [1003, 380] width 76 height 18
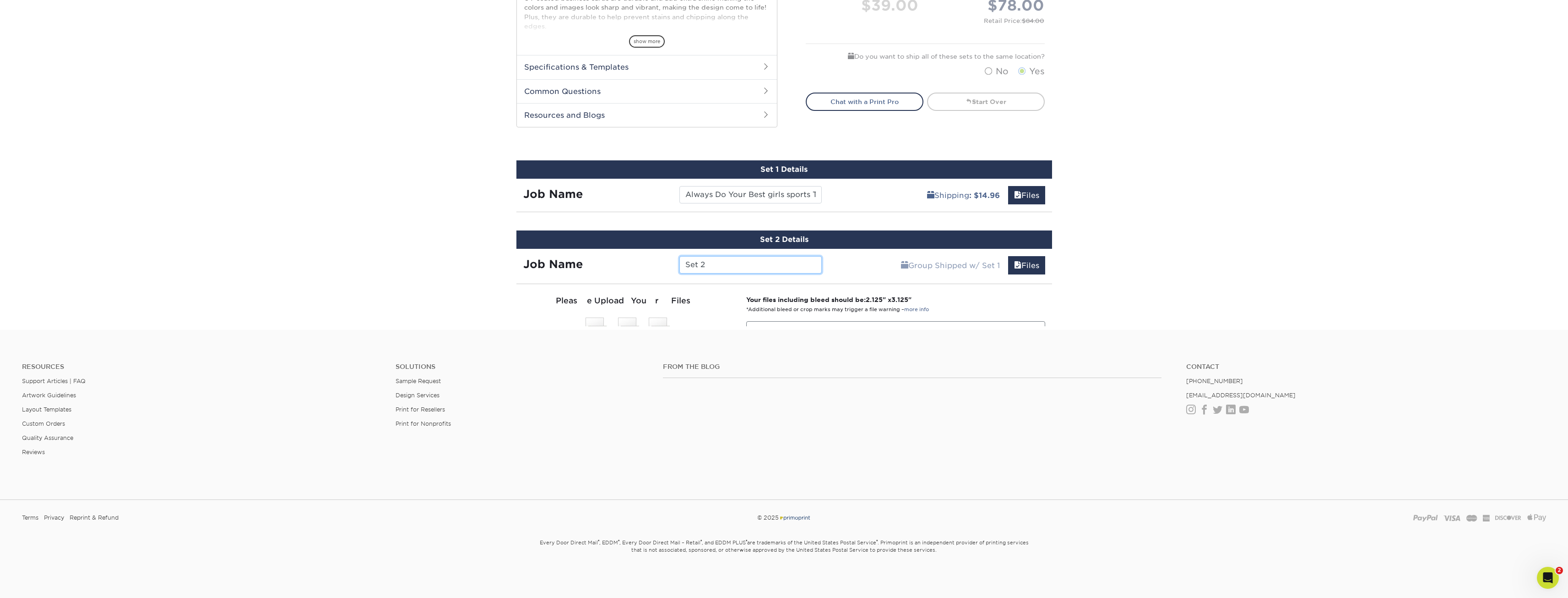
scroll to position [501, 0]
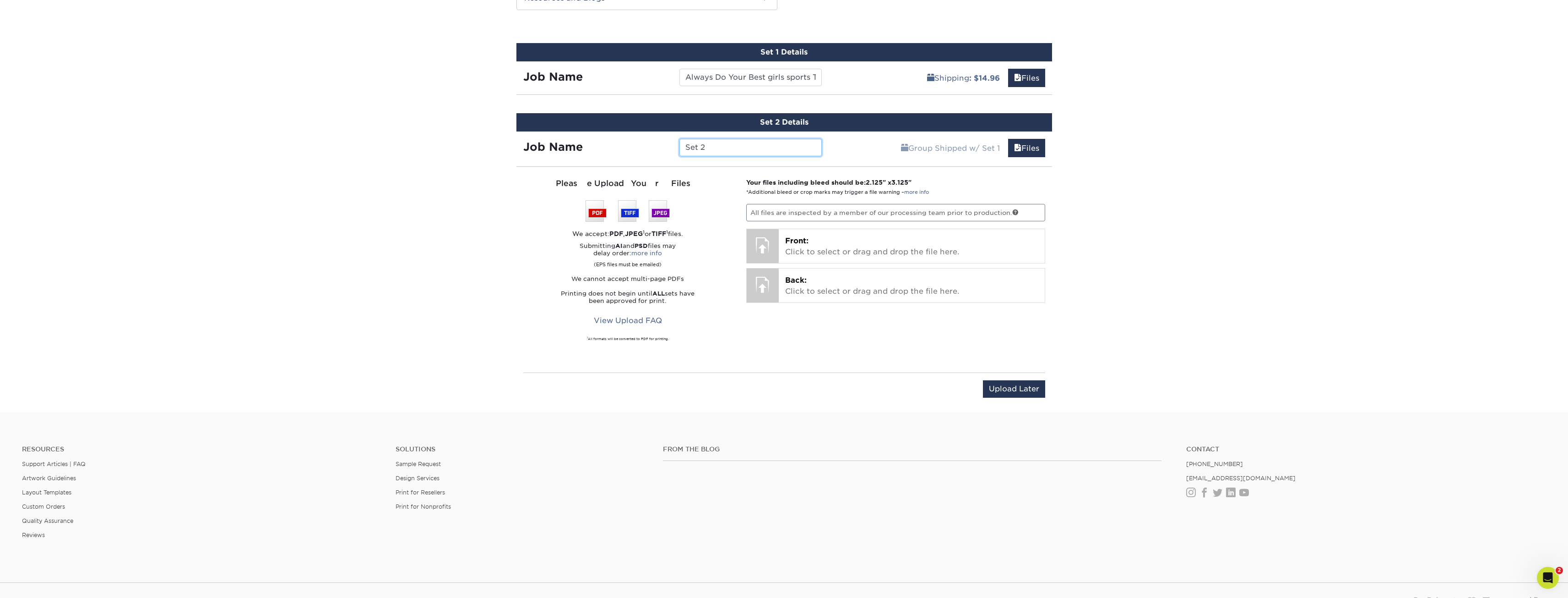
drag, startPoint x: 695, startPoint y: 145, endPoint x: 675, endPoint y: 144, distance: 20.0
click at [675, 144] on div "Set 2" at bounding box center [751, 148] width 156 height 18
type input "Jesus I Trust in You Kids TruthBand card"
click at [784, 245] on div "Front: Click to select or drag and drop the file here. Choose file" at bounding box center [911, 246] width 266 height 34
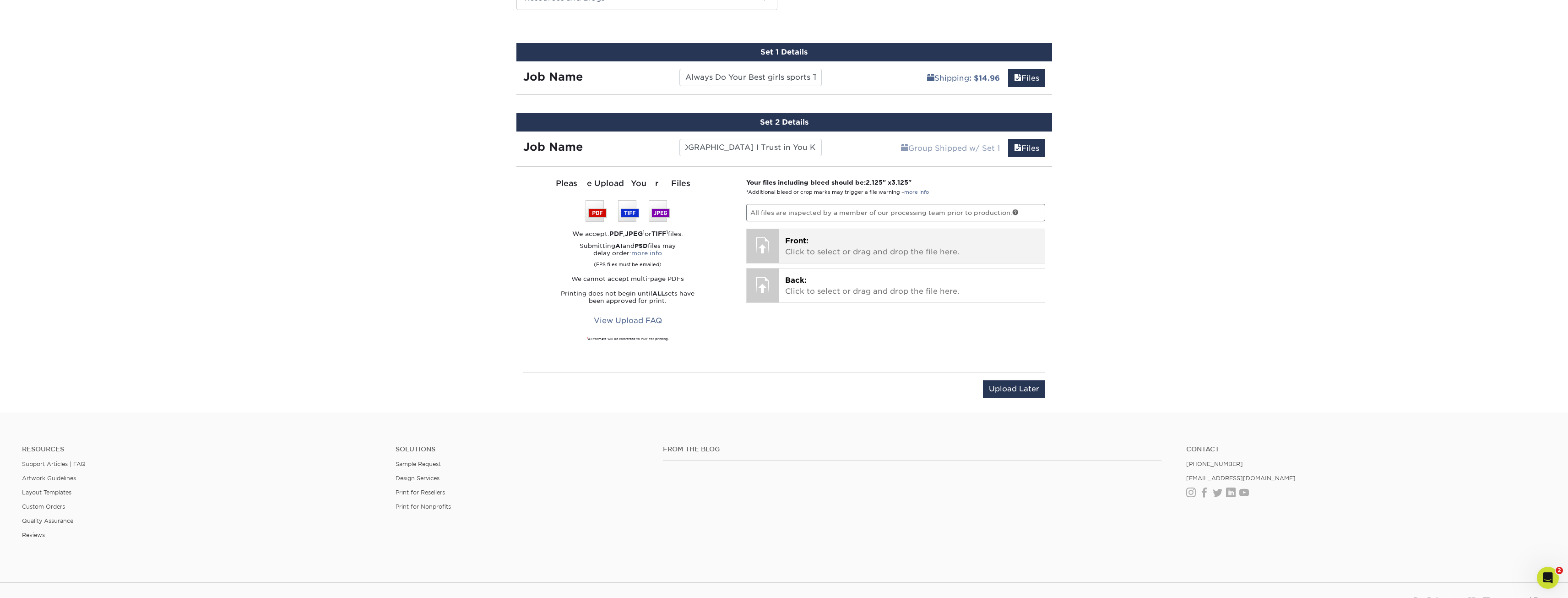
scroll to position [0, 0]
click at [775, 280] on div at bounding box center [762, 291] width 32 height 32
click at [834, 282] on p "Back: Click to select or drag and drop the file here." at bounding box center [912, 291] width 253 height 22
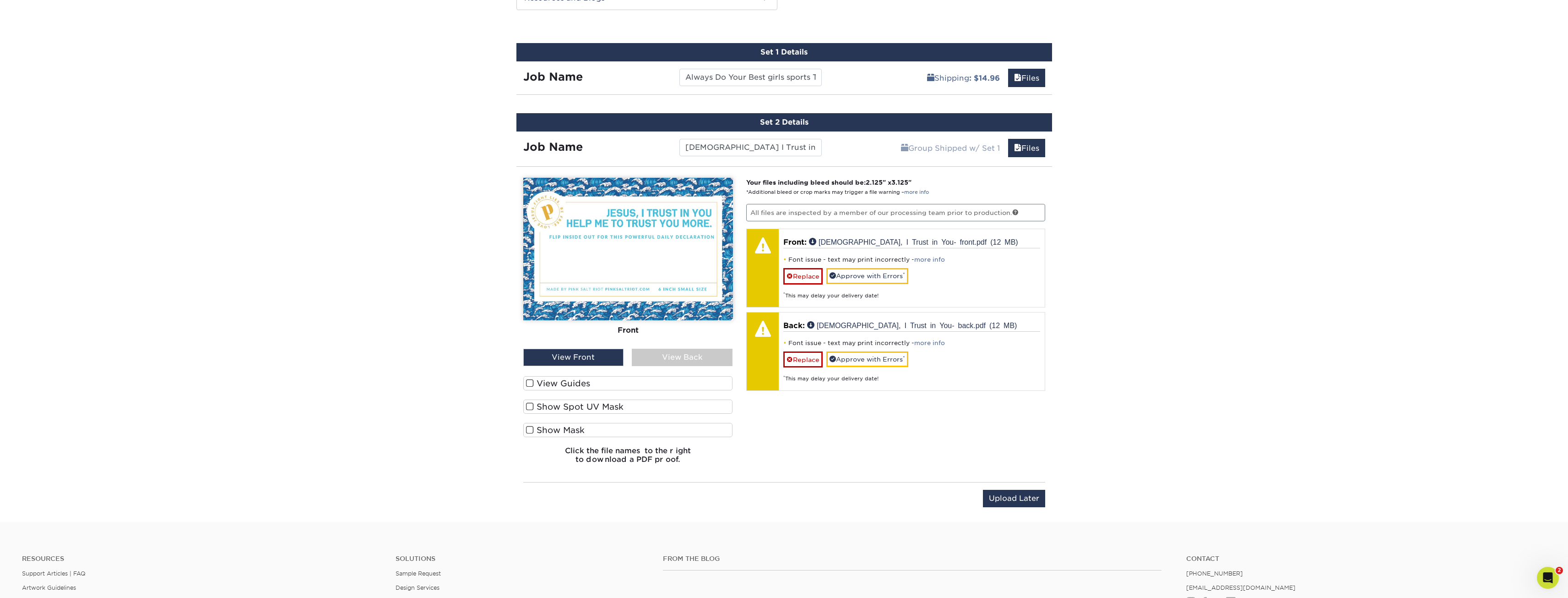
click at [929, 258] on link "more info" at bounding box center [929, 260] width 31 height 7
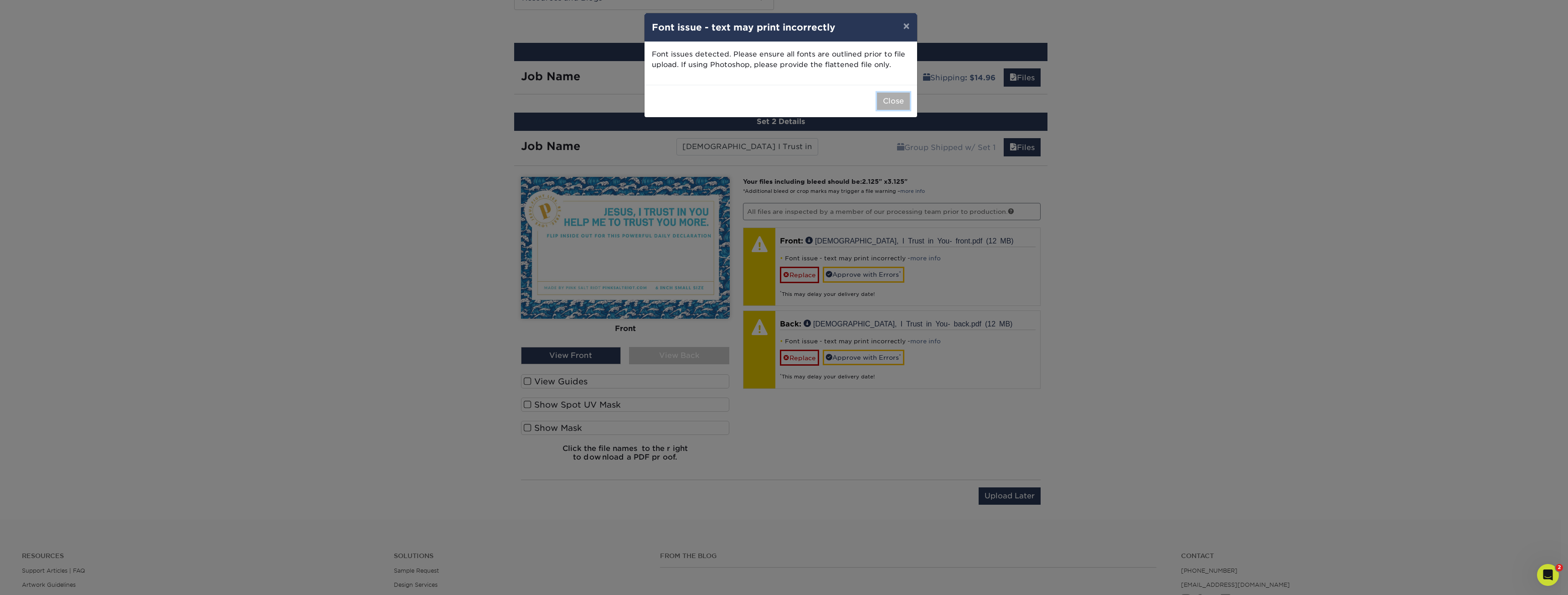
click at [892, 98] on button "Close" at bounding box center [893, 101] width 33 height 18
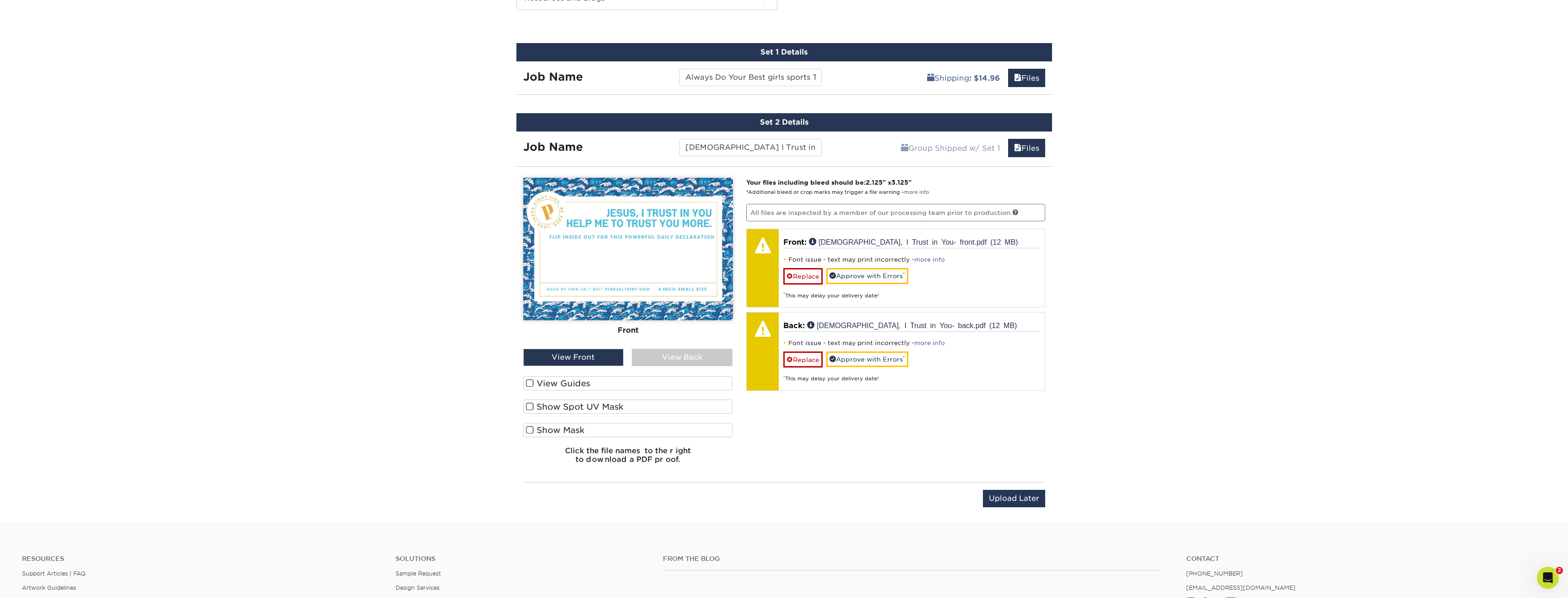
click at [608, 278] on img at bounding box center [628, 249] width 210 height 143
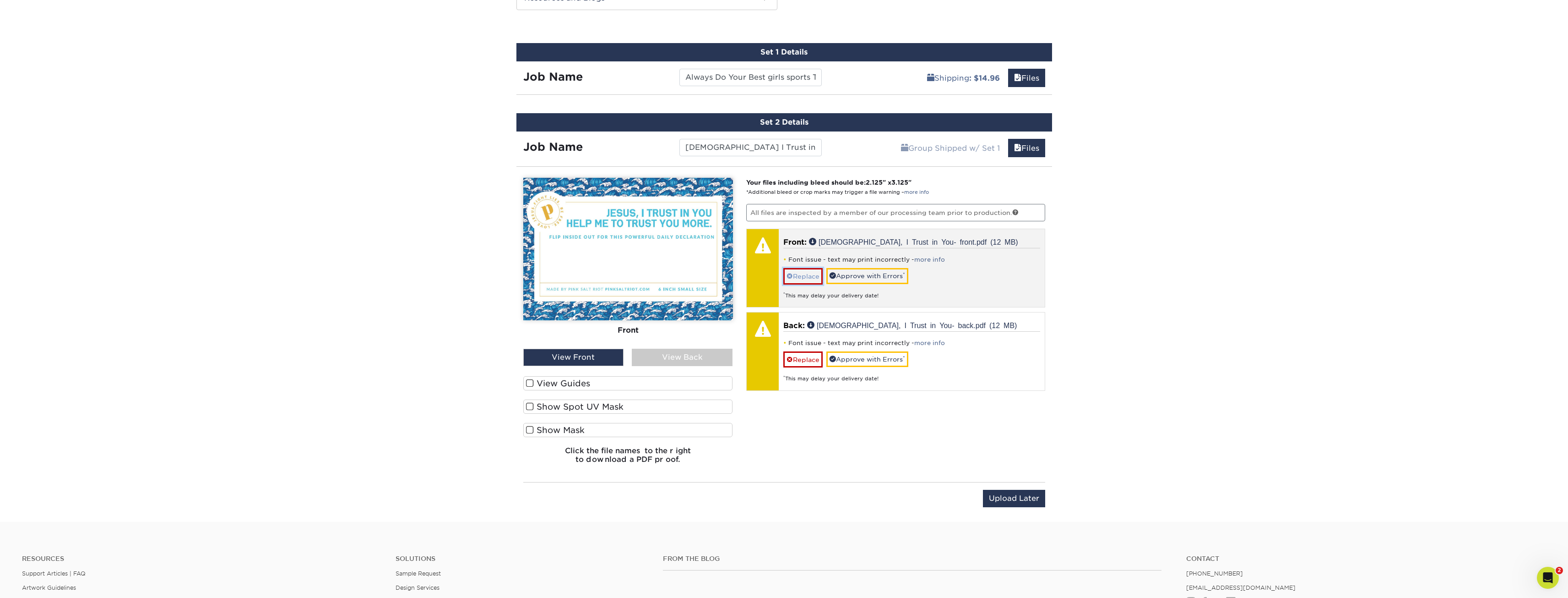
click at [815, 274] on link "Replace" at bounding box center [803, 276] width 39 height 16
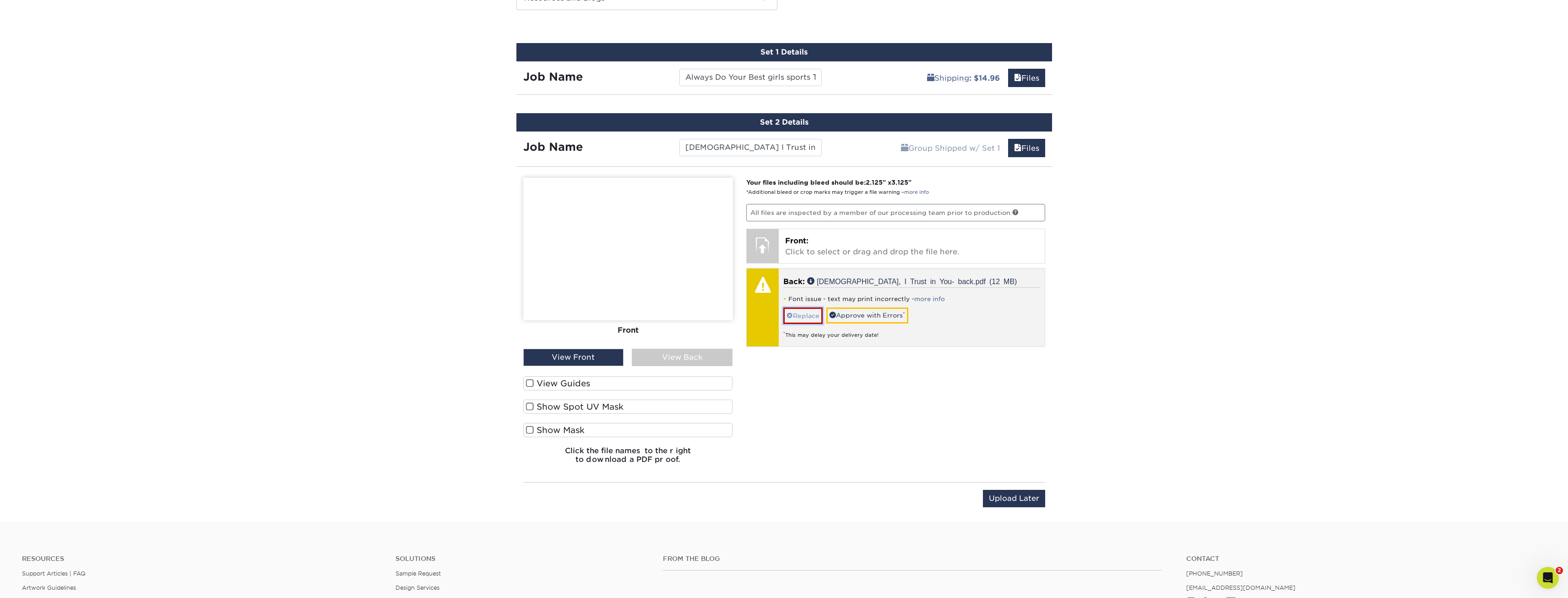
click at [799, 319] on link "Replace" at bounding box center [803, 315] width 39 height 16
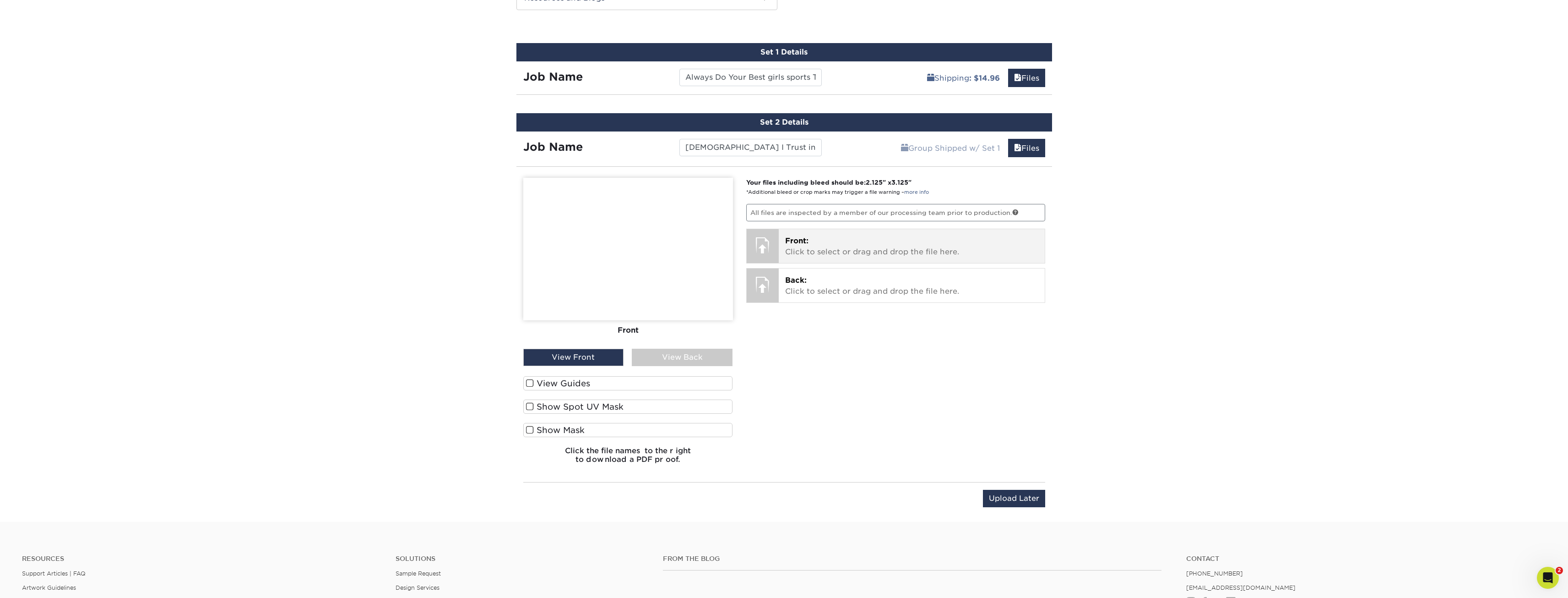
click at [797, 246] on p "Front: Click to select or drag and drop the file here." at bounding box center [912, 246] width 253 height 22
click at [784, 283] on div "Back: Click to select or drag and drop the file here. Choose file Jesus, I Trus…" at bounding box center [911, 291] width 266 height 34
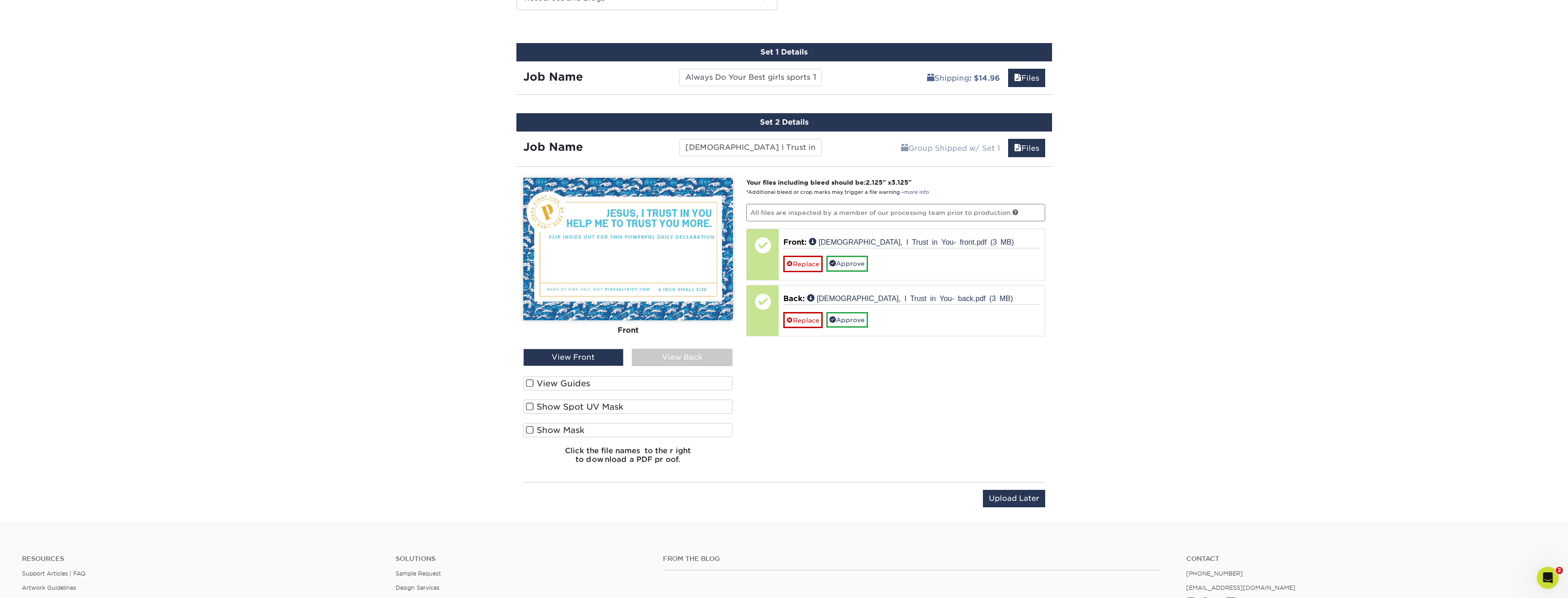
click at [577, 384] on label "View Guides" at bounding box center [628, 383] width 210 height 14
click at [0, 0] on input "View Guides" at bounding box center [0, 0] width 0 height 0
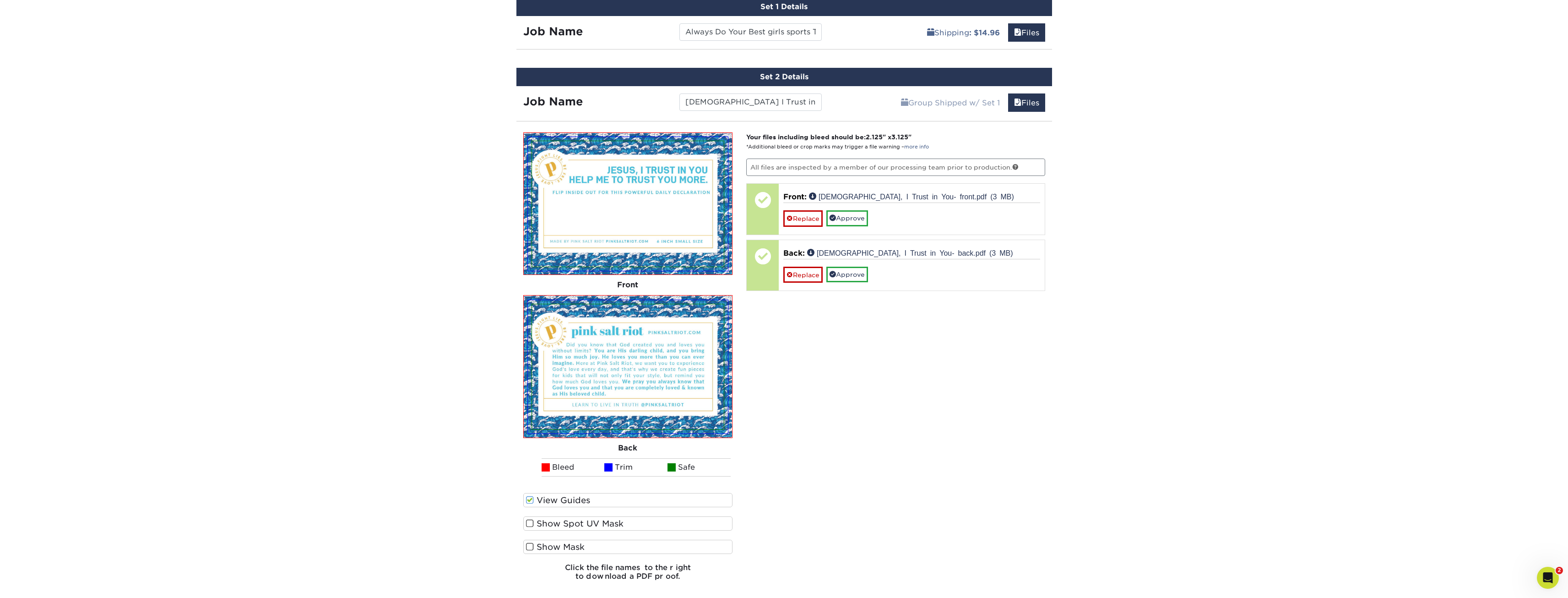
scroll to position [593, 0]
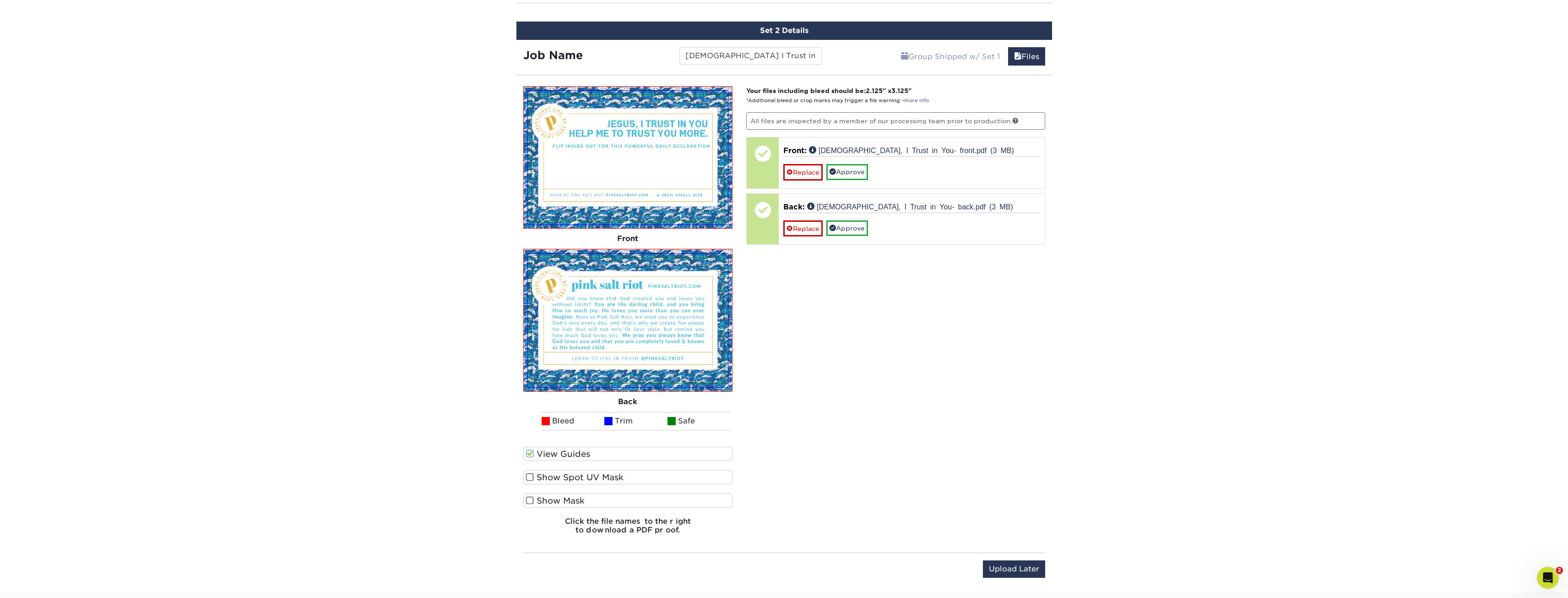
click at [552, 450] on label "View Guides" at bounding box center [628, 454] width 210 height 14
click at [0, 0] on input "View Guides" at bounding box center [0, 0] width 0 height 0
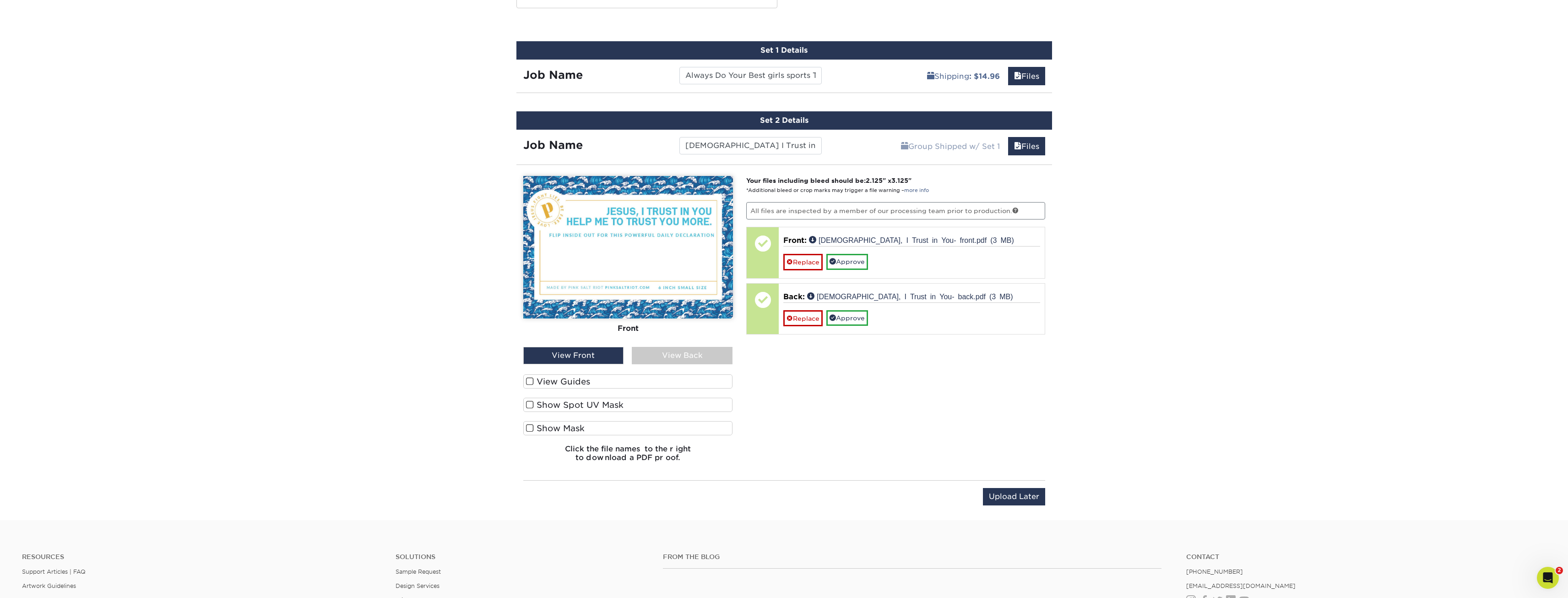
scroll to position [501, 0]
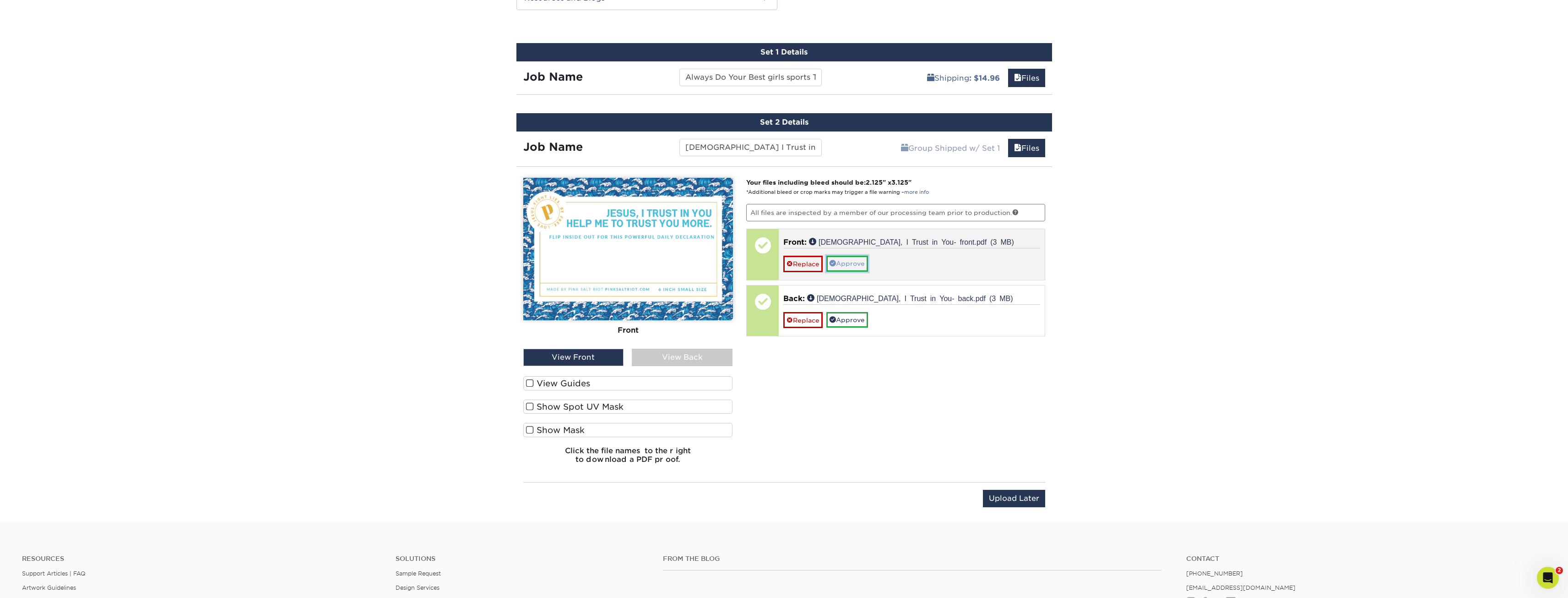
click at [853, 267] on link "Approve" at bounding box center [846, 263] width 42 height 16
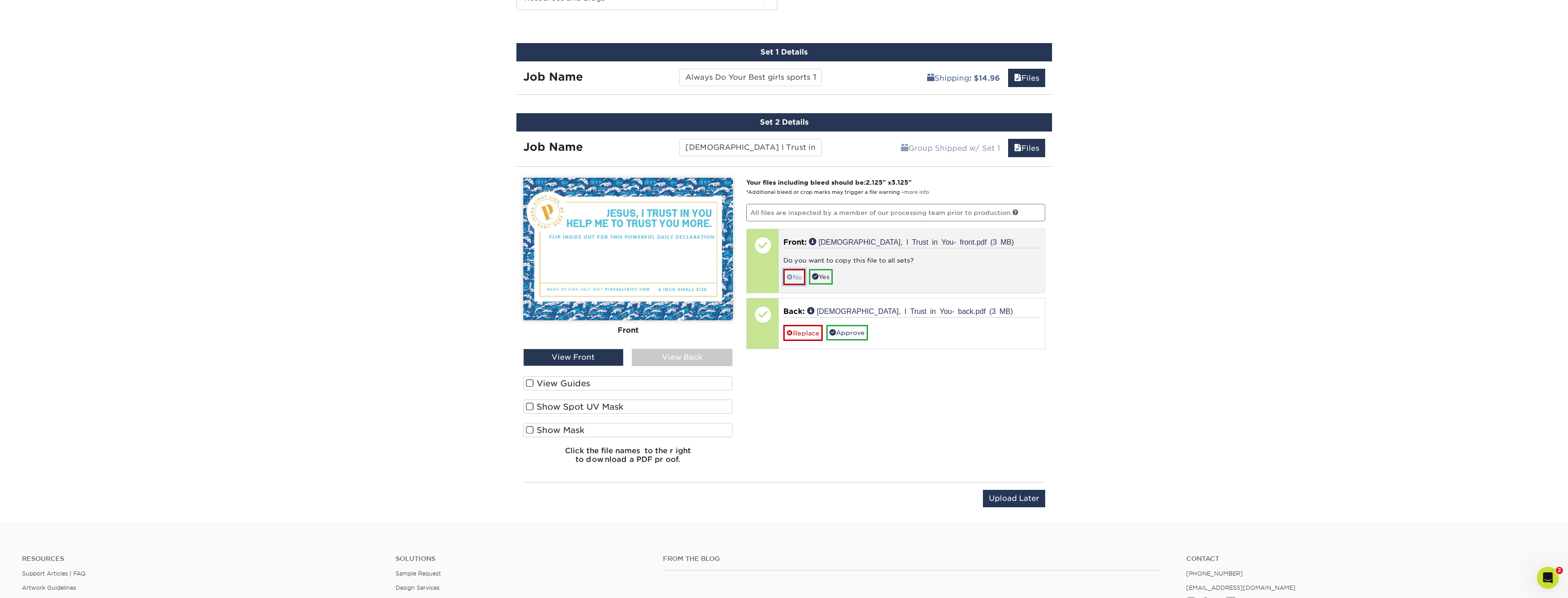
click at [801, 277] on link "No" at bounding box center [794, 276] width 22 height 16
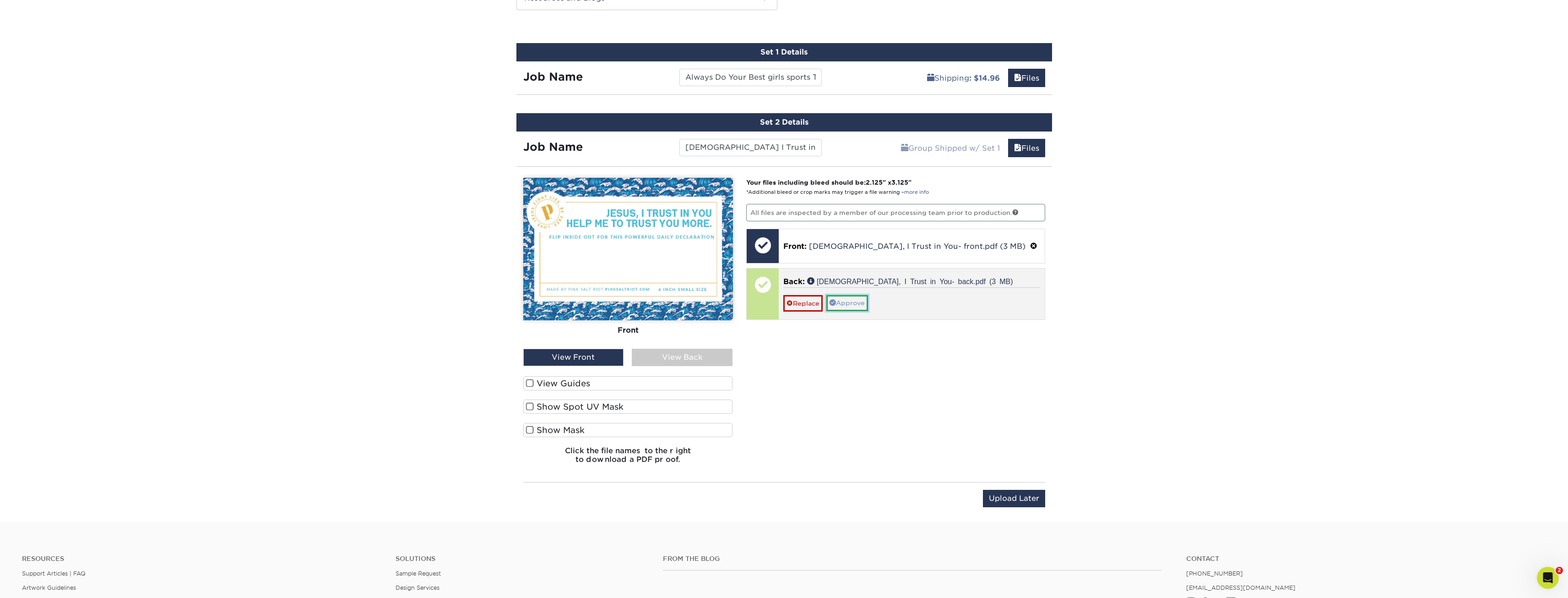
click at [846, 303] on link "Approve" at bounding box center [846, 303] width 42 height 16
click at [799, 315] on link "No" at bounding box center [794, 316] width 22 height 16
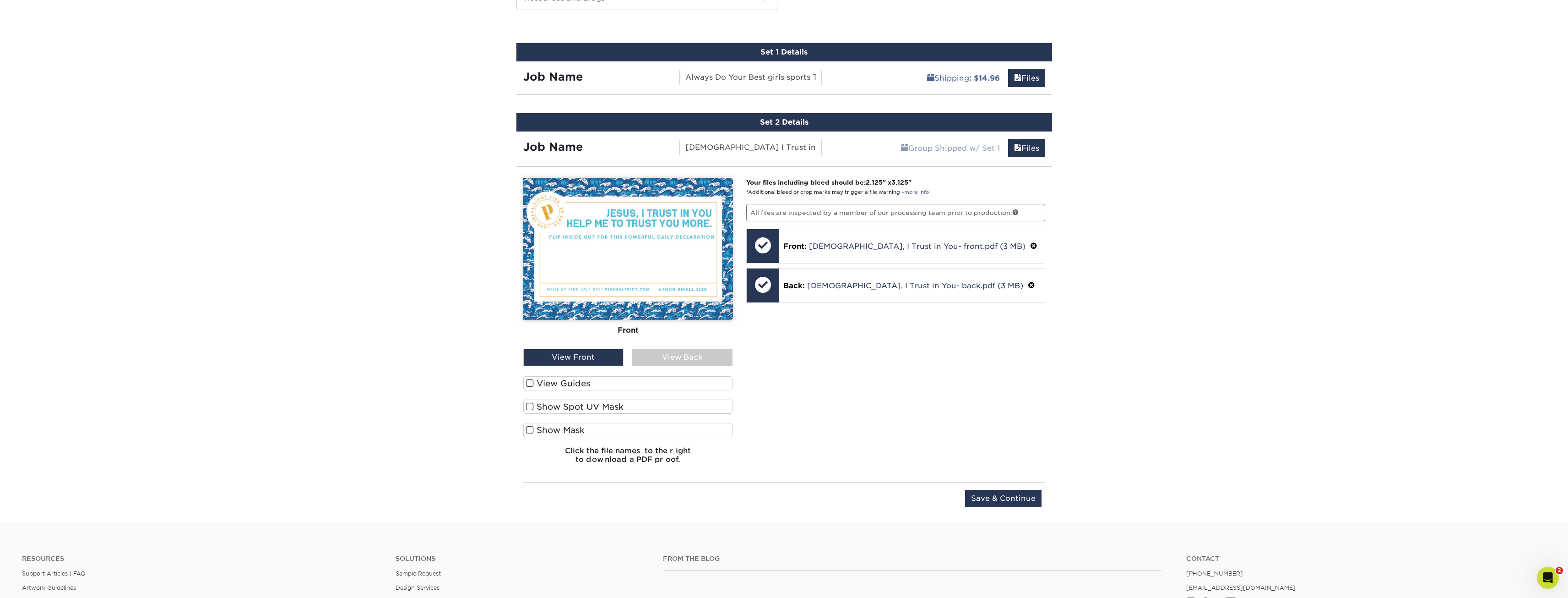
click at [717, 353] on div "View Back" at bounding box center [682, 357] width 101 height 18
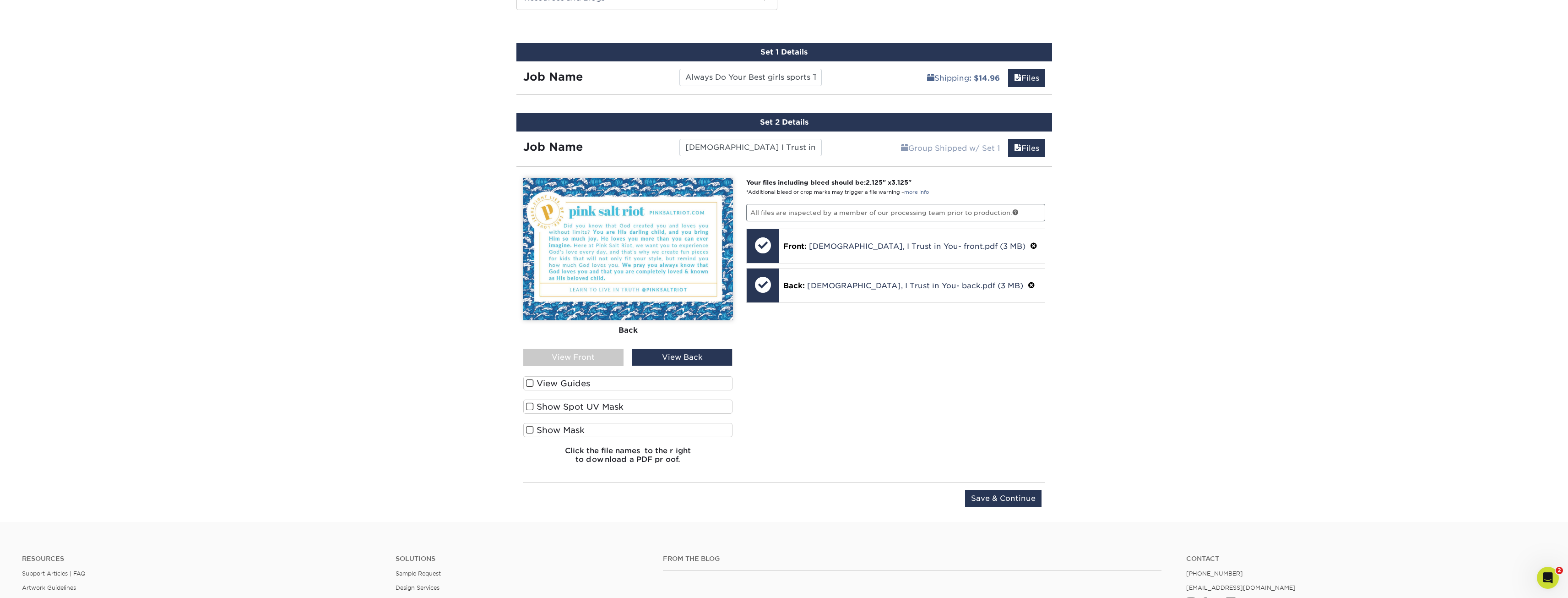
click at [959, 384] on div "Your files including bleed should be: 2.125 " x 3.125 " *Additional bleed or cr…" at bounding box center [895, 324] width 313 height 293
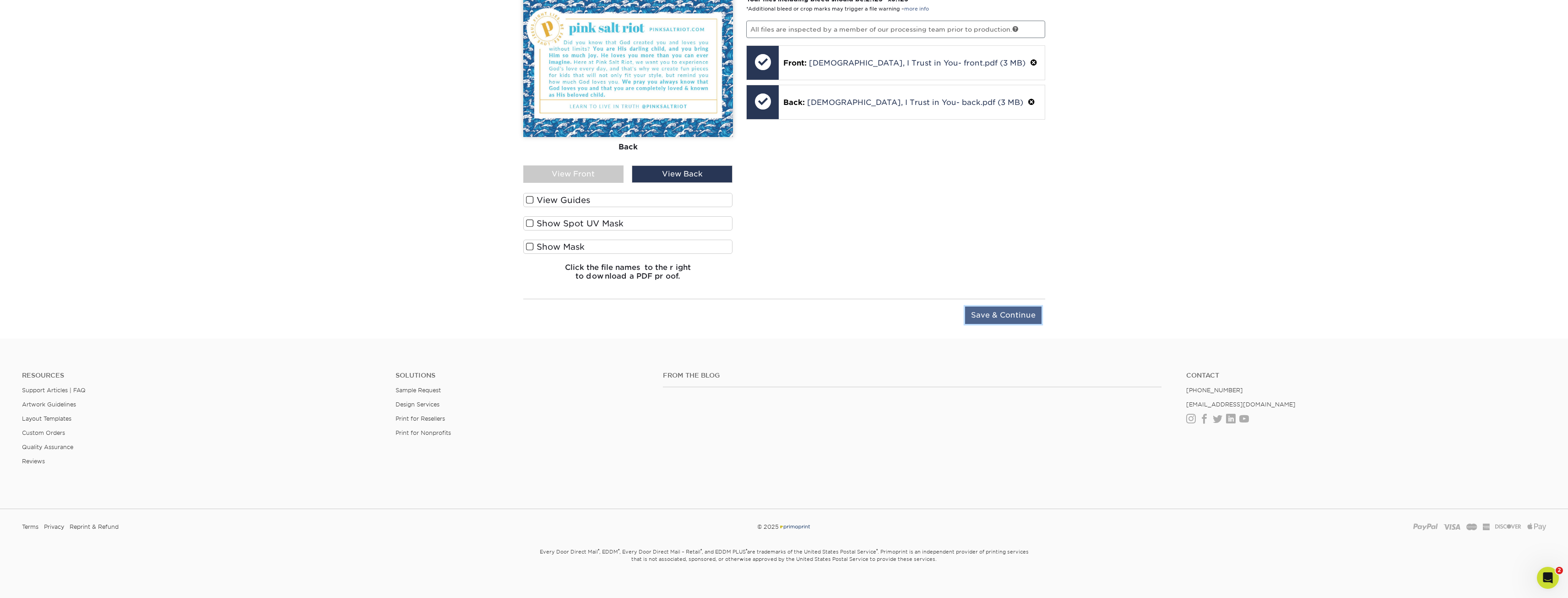
click at [1012, 317] on input "Save & Continue" at bounding box center [1003, 315] width 76 height 18
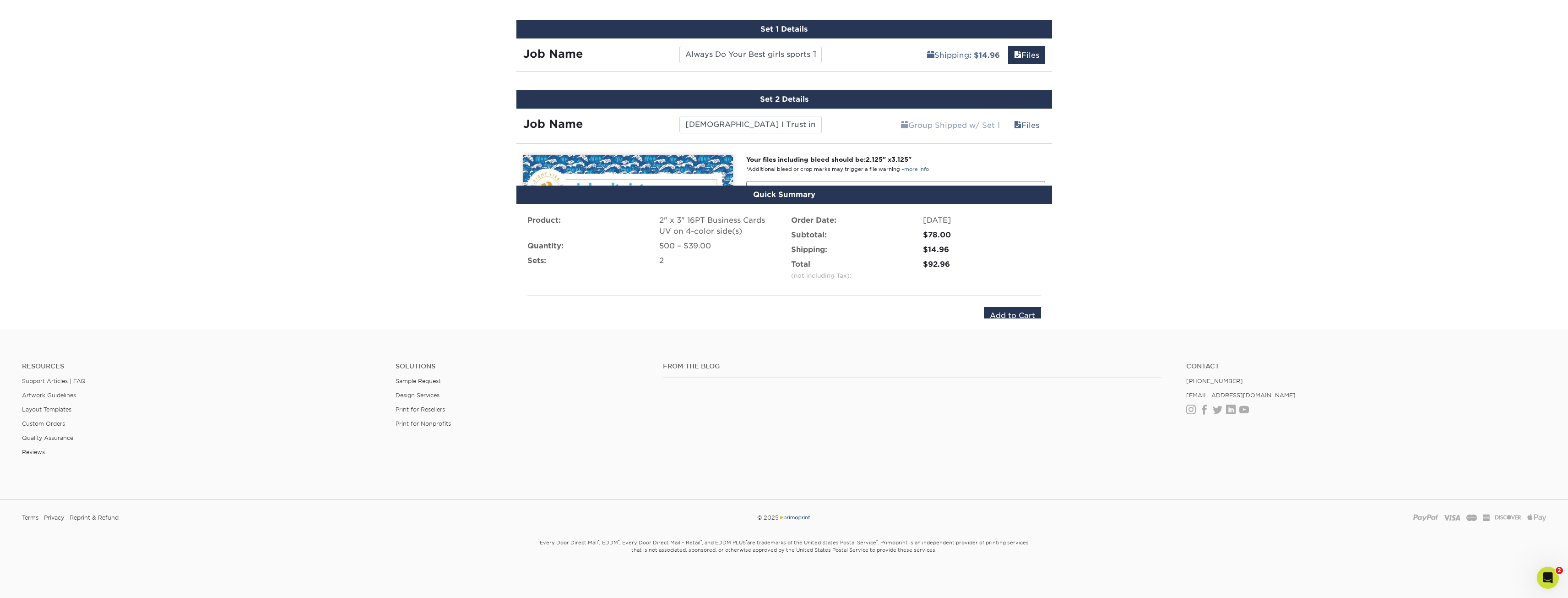
scroll to position [506, 0]
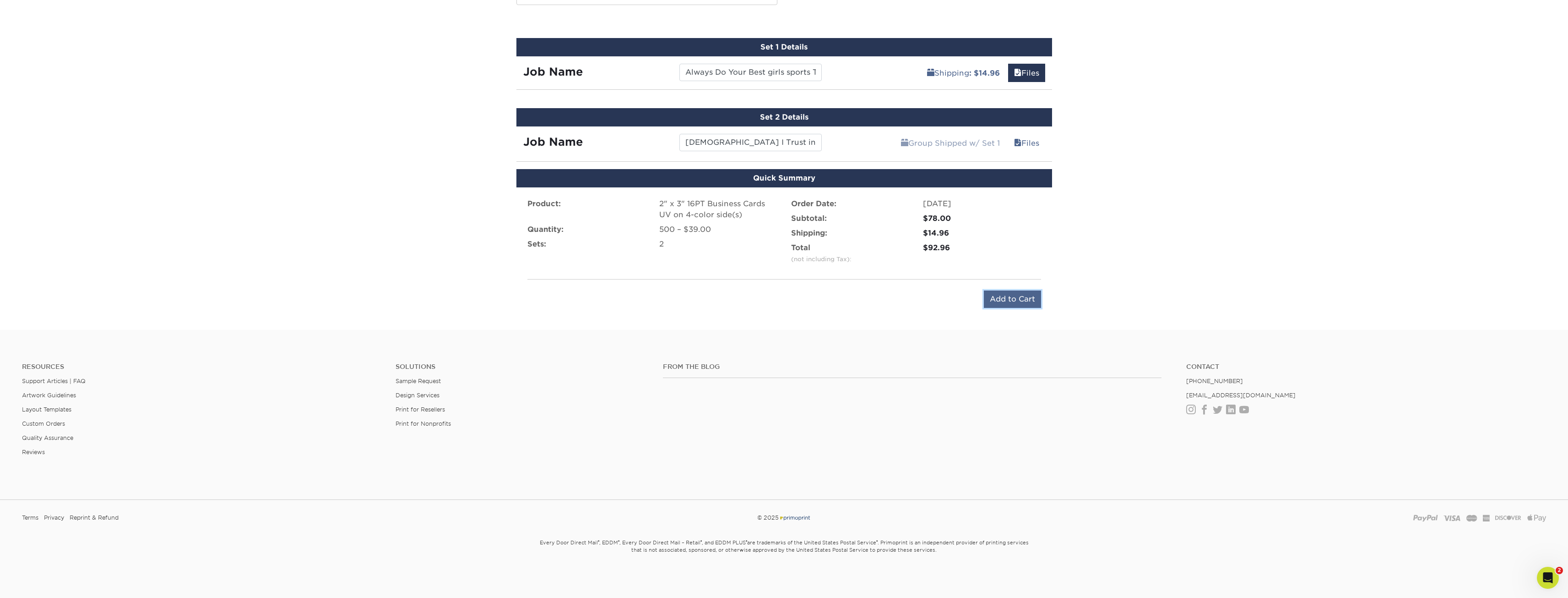
click at [1020, 299] on input "Add to Cart" at bounding box center [1012, 299] width 58 height 18
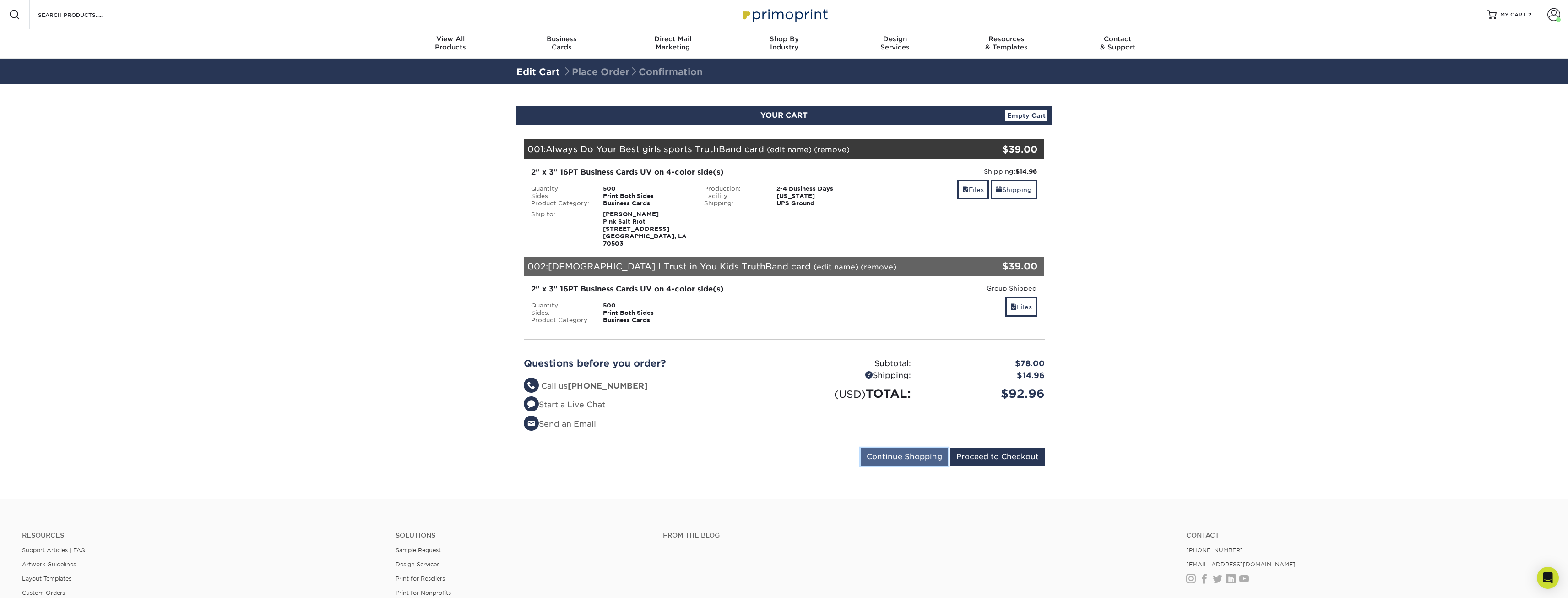
click at [882, 454] on input "Continue Shopping" at bounding box center [904, 457] width 88 height 18
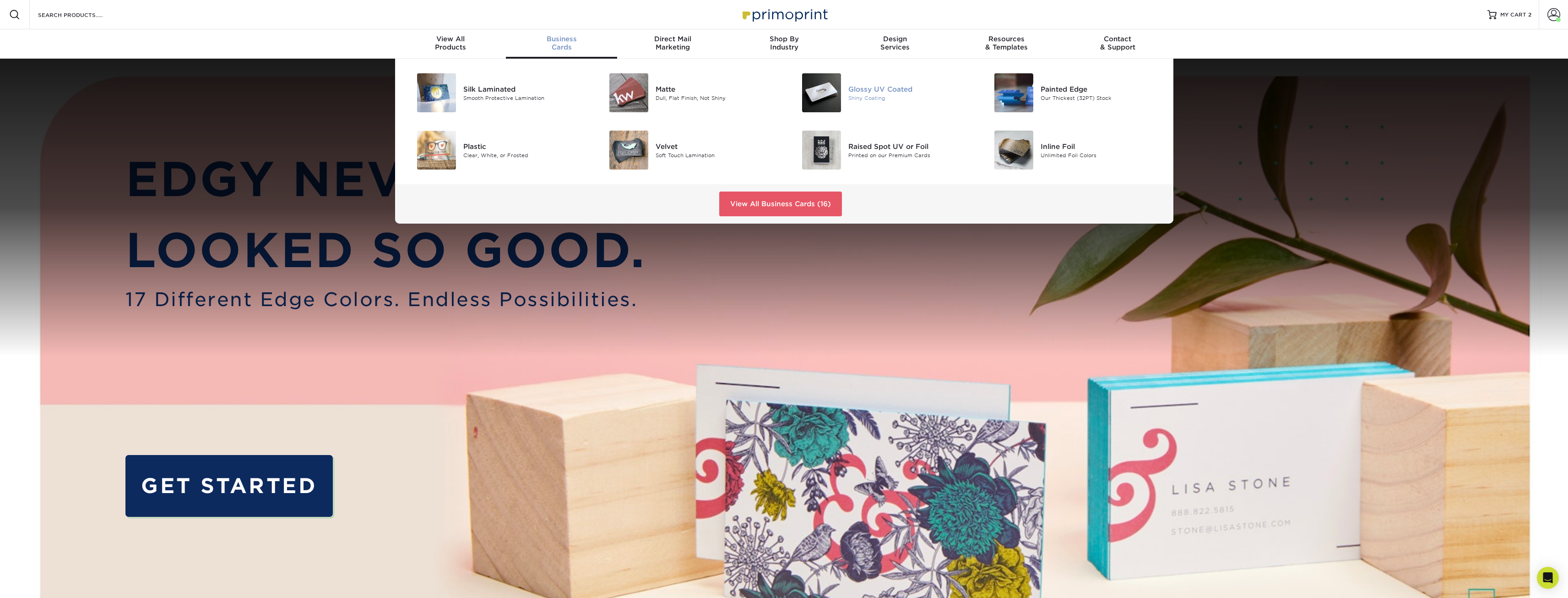
click at [861, 88] on div "Glossy UV Coated" at bounding box center [908, 89] width 121 height 10
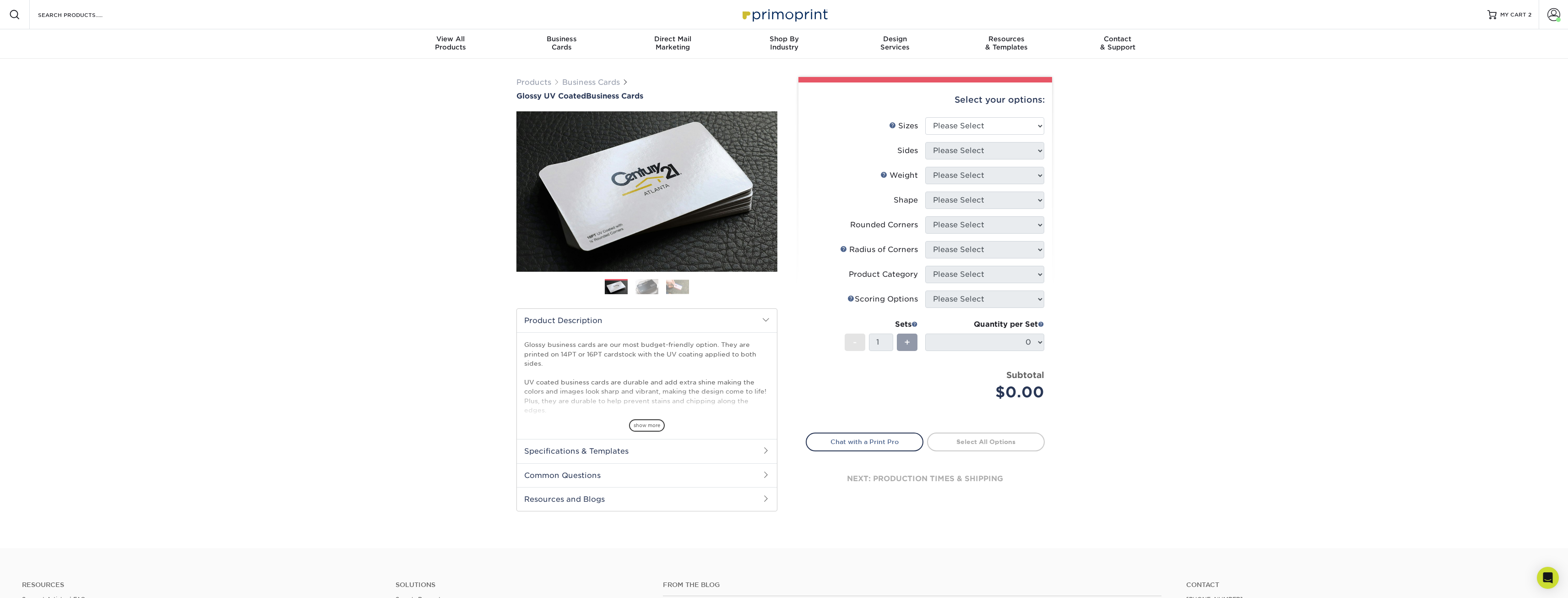
click at [987, 135] on li "Sizes Help Sizes Please Select 1.5" x 3.5" - Mini 1.75" x 3.5" - Mini 2" x 2" -…" at bounding box center [924, 129] width 238 height 25
click at [987, 124] on select "Please Select 1.5" x 3.5" - Mini 1.75" x 3.5" - Mini 2" x 2" - Square 2" x 3" -…" at bounding box center [985, 126] width 119 height 18
select select "2.00x3.50"
click at [925, 117] on select "Please Select 1.5" x 3.5" - Mini 1.75" x 3.5" - Mini 2" x 2" - Square 2" x 3" -…" at bounding box center [985, 126] width 119 height 18
click at [970, 150] on select "Please Select Print Both Sides Print Front Only" at bounding box center [985, 151] width 119 height 18
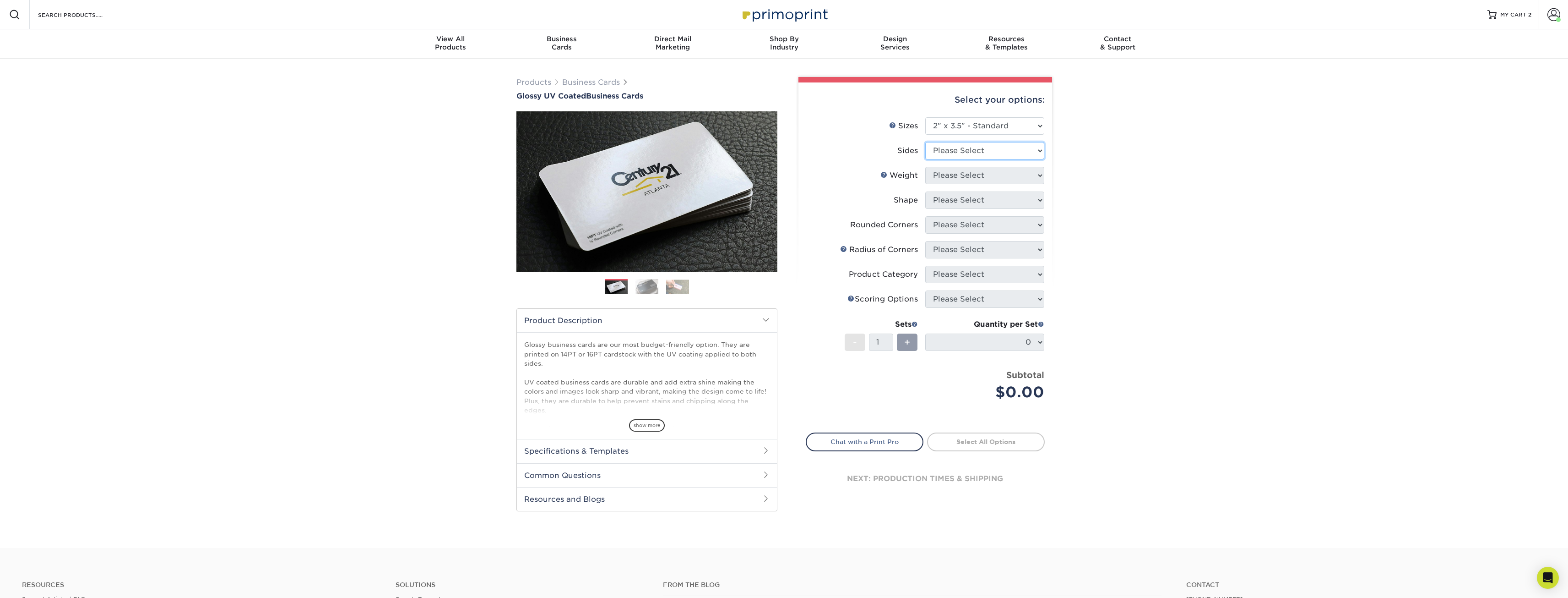
select select "13abbda7-1d64-4f25-8bb2-c179b224825d"
click at [925, 142] on select "Please Select Print Both Sides Print Front Only" at bounding box center [985, 151] width 119 height 18
click at [980, 171] on select "Please Select 16PT 14PT" at bounding box center [985, 175] width 119 height 18
select select "16PT"
click at [925, 167] on select "Please Select 16PT 14PT" at bounding box center [985, 175] width 119 height 18
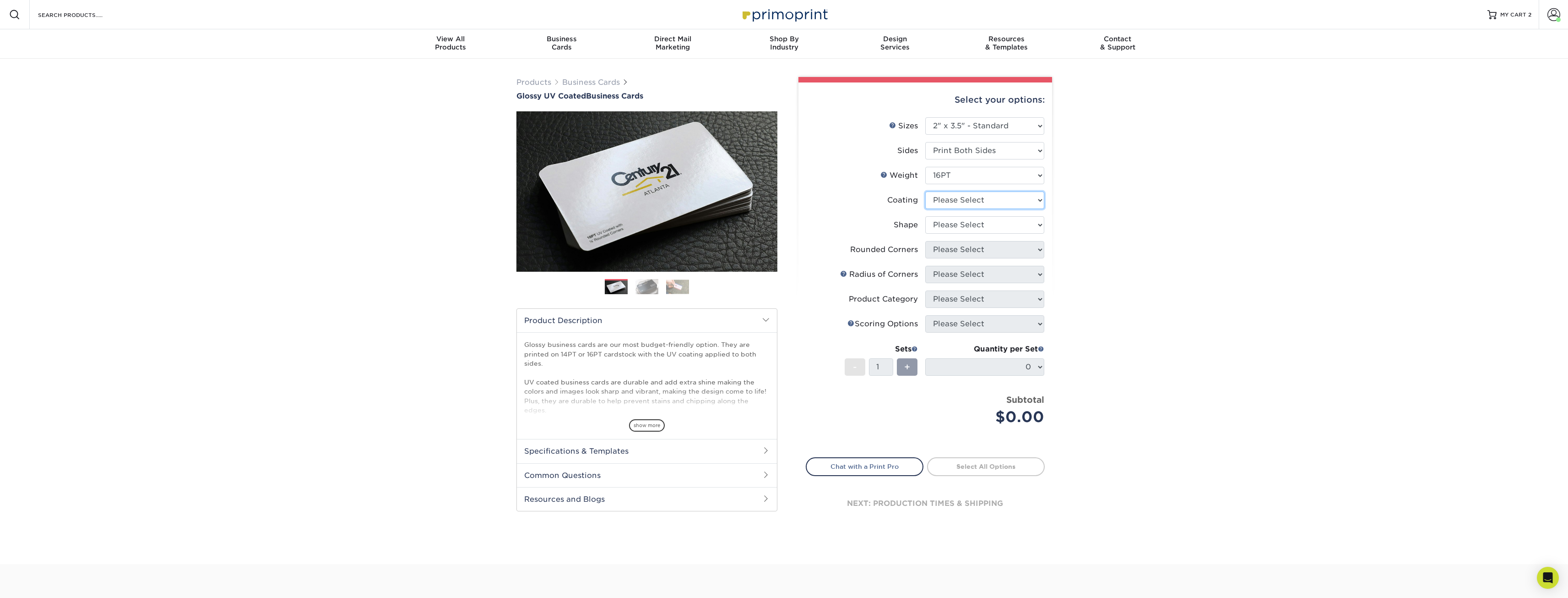
click at [971, 198] on select at bounding box center [985, 200] width 119 height 18
select select "ae367451-b2b8-45df-a344-0f05b6a12993"
click at [925, 191] on select at bounding box center [985, 200] width 119 height 18
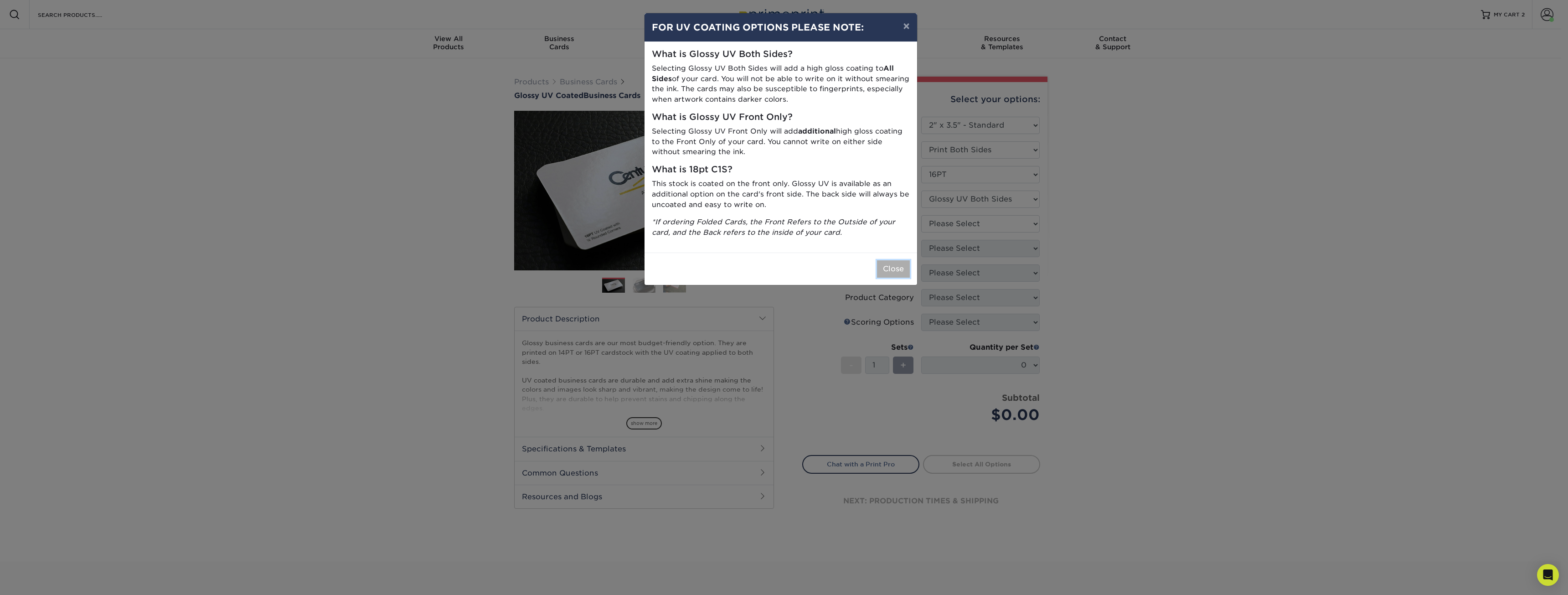
click at [889, 269] on button "Close" at bounding box center [893, 269] width 33 height 18
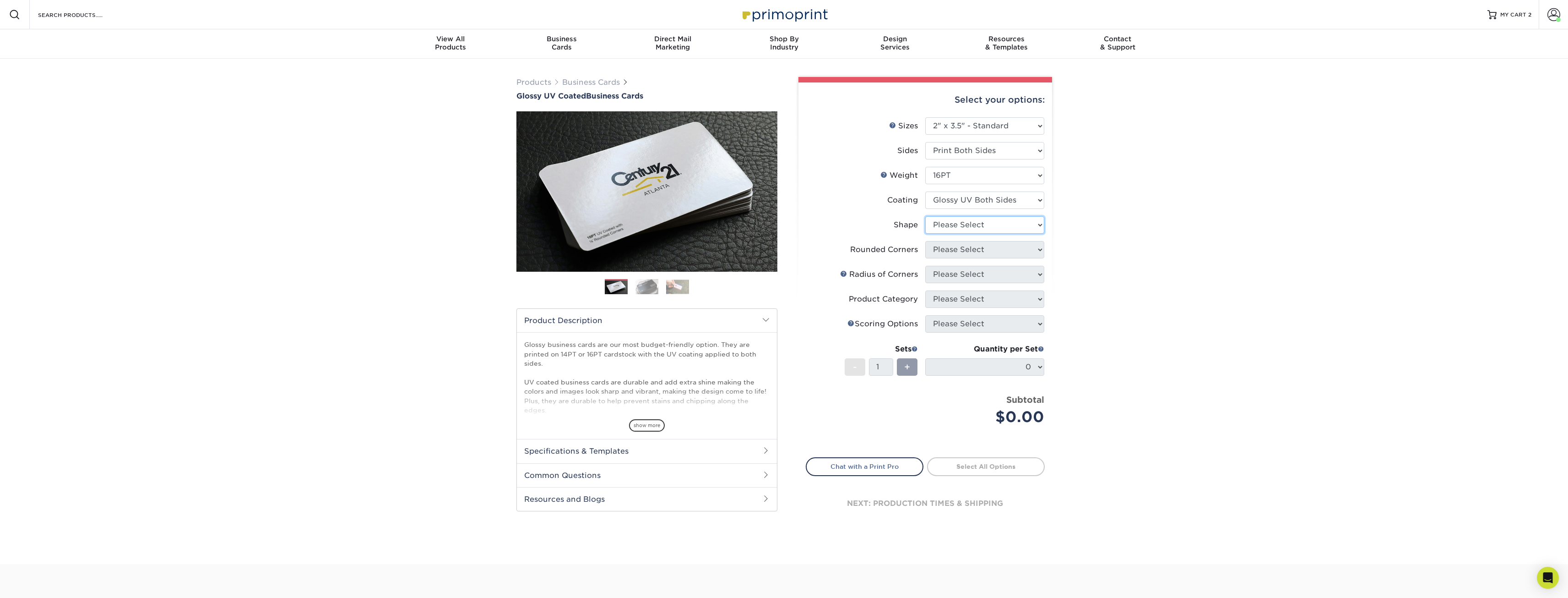
click at [965, 230] on select "Please Select Standard Oval" at bounding box center [985, 225] width 119 height 18
select select "standard"
click at [925, 216] on select "Please Select Standard Oval" at bounding box center [985, 225] width 119 height 18
click at [969, 249] on select "Please Select Yes - Round 2 Corners Yes - Round 4 Corners No" at bounding box center [985, 250] width 119 height 18
select select "0"
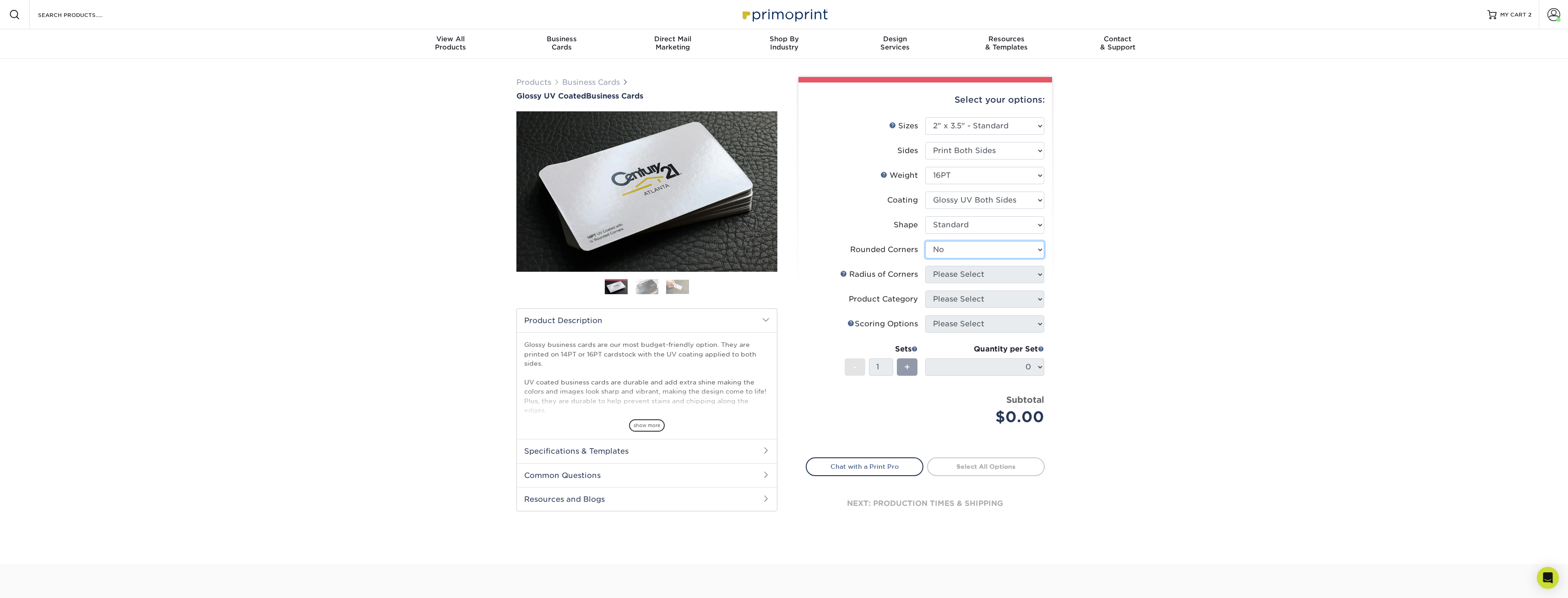
click at [925, 241] on select "Please Select Yes - Round 2 Corners Yes - Round 4 Corners No" at bounding box center [985, 250] width 119 height 18
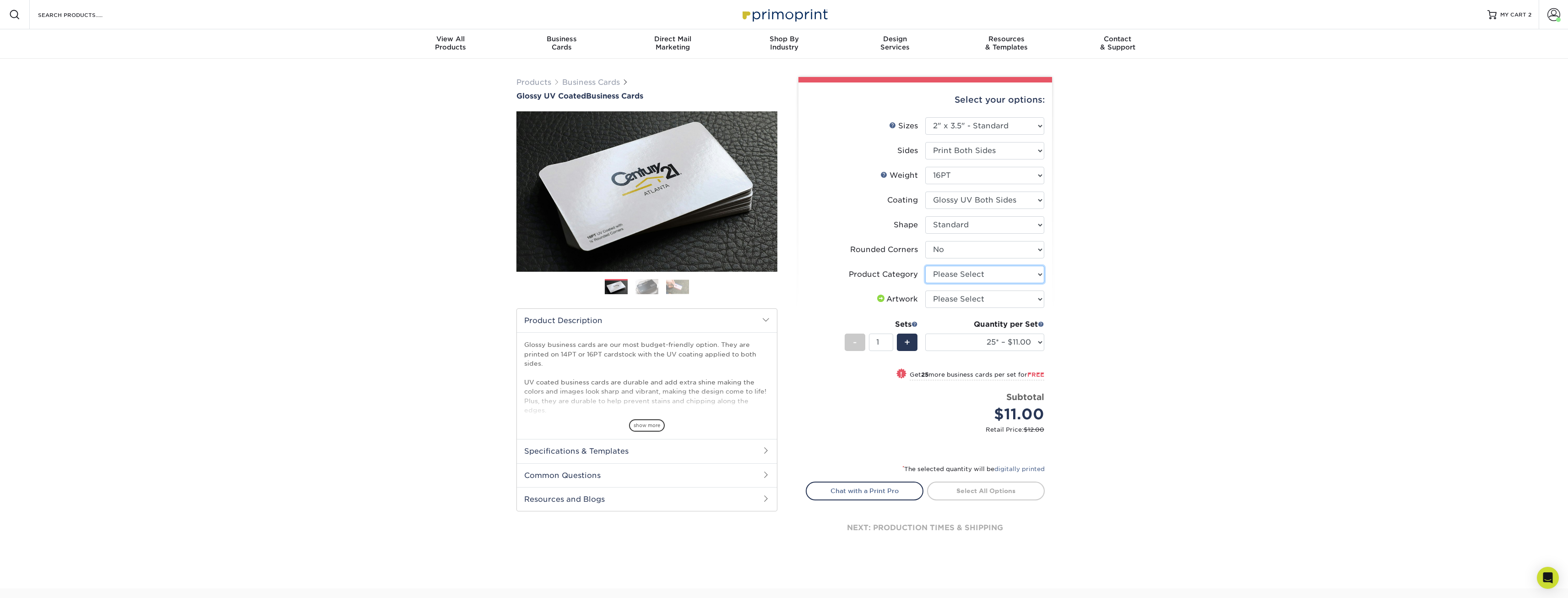
click at [968, 277] on select "Please Select Business Cards" at bounding box center [985, 275] width 119 height 18
select select "3b5148f1-0588-4f88-a218-97bcfdce65c1"
click at [925, 266] on select "Please Select Business Cards" at bounding box center [985, 275] width 119 height 18
click at [971, 299] on select "Please Select I will upload files I need a design - $100" at bounding box center [985, 299] width 119 height 18
select select "upload"
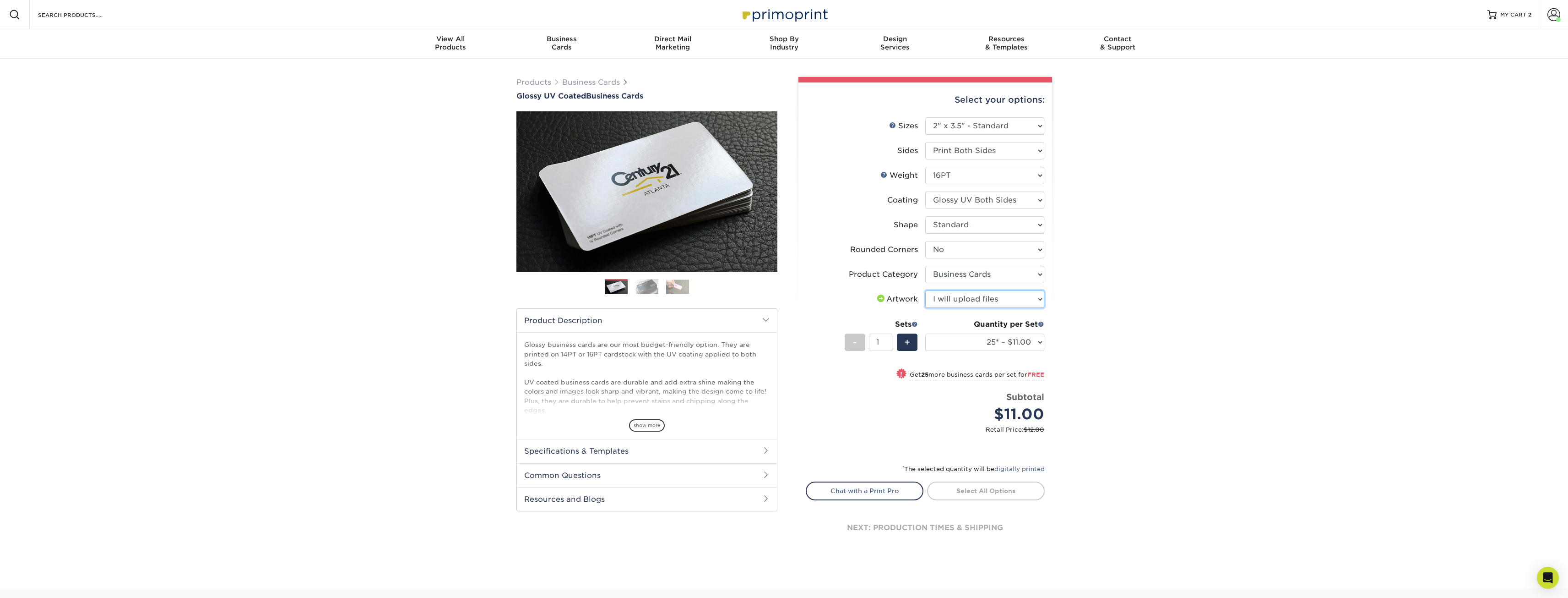
click at [925, 291] on select "Please Select I will upload files I need a design - $100" at bounding box center [985, 299] width 119 height 18
click at [955, 344] on select "25* – $11.00 50* – $11.00 100* – $11.00 250* – $20.00 500 – $39.00 1000 – $49.0…" at bounding box center [985, 342] width 119 height 18
select select "500 – $39.00"
click at [925, 333] on select "25* – $11.00 50* – $11.00 100* – $11.00 250* – $20.00 500 – $39.00 1000 – $49.0…" at bounding box center [985, 342] width 119 height 18
click at [1096, 281] on div "Products Business Cards Glossy UV Coated Business Cards Previous Next" at bounding box center [784, 314] width 1568 height 511
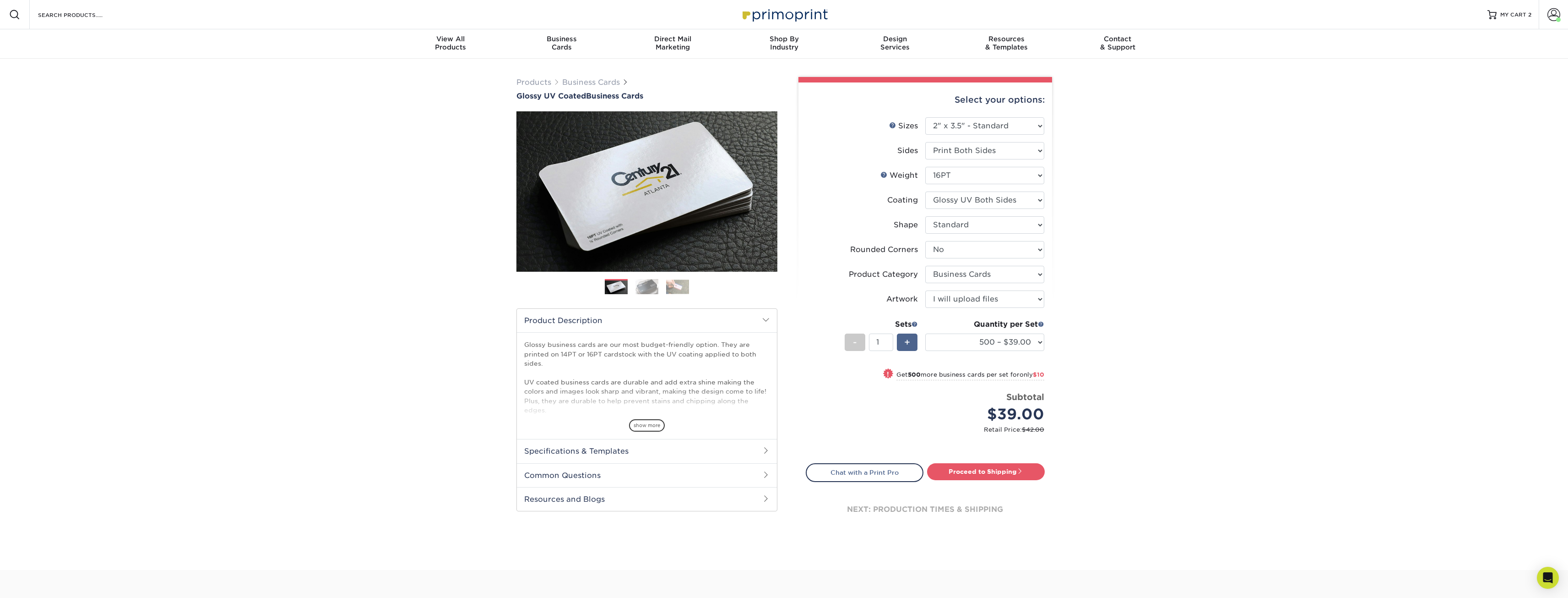
click at [901, 340] on div "+" at bounding box center [907, 342] width 20 height 18
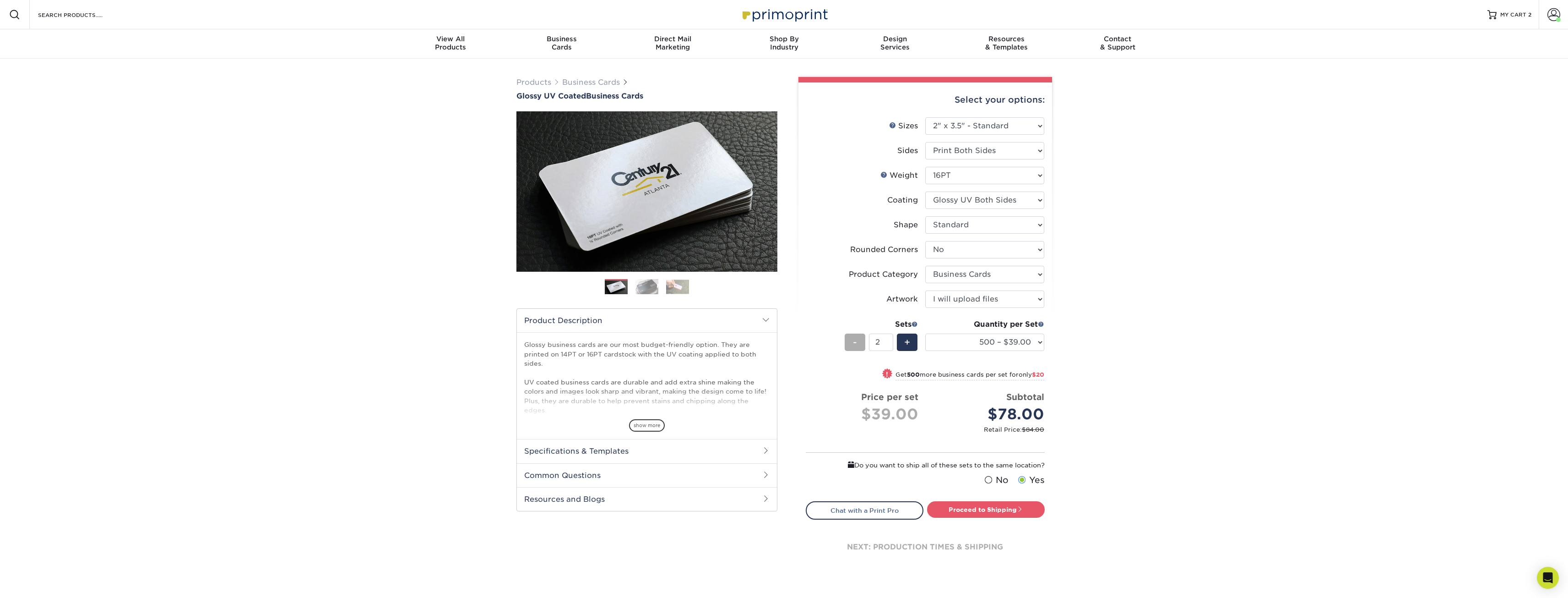
click at [850, 346] on div "-" at bounding box center [854, 342] width 20 height 18
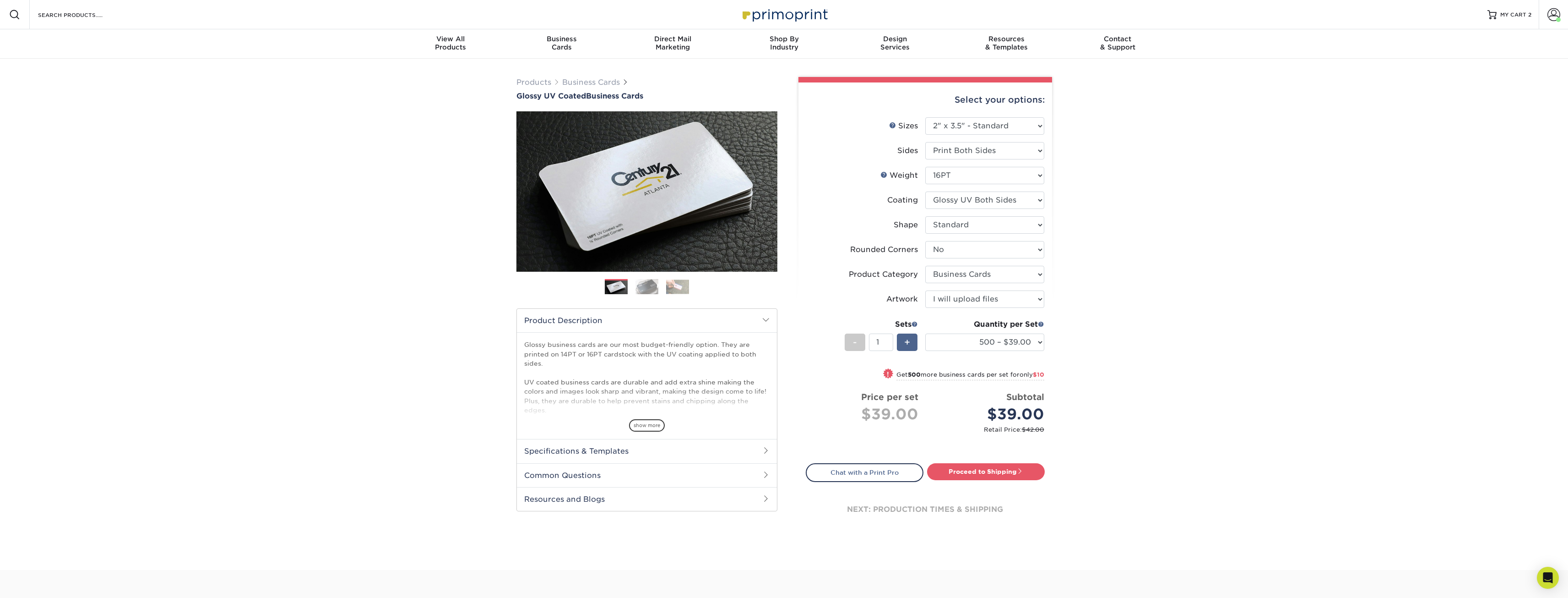
click at [906, 343] on span "+" at bounding box center [907, 342] width 6 height 14
type input "2"
